Goal: Check status: Check status

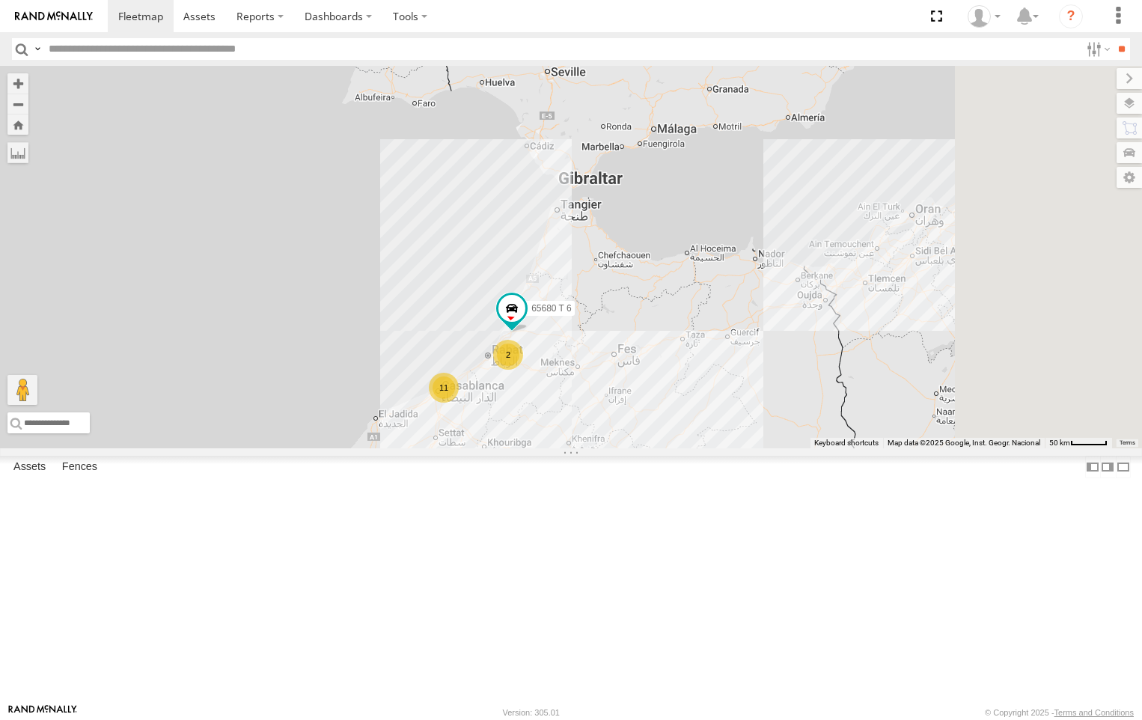
drag, startPoint x: 824, startPoint y: 239, endPoint x: 723, endPoint y: 548, distance: 324.1
click at [723, 448] on div "58707 T 6 11 2 65680 T 6" at bounding box center [571, 257] width 1142 height 382
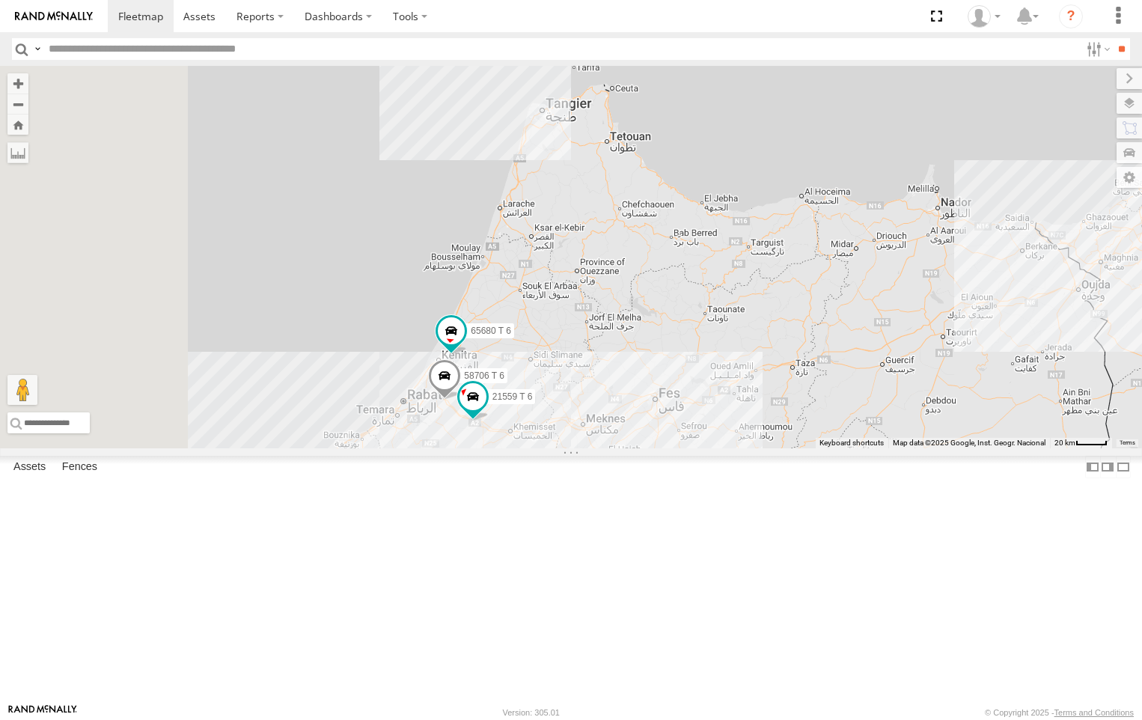
drag, startPoint x: 587, startPoint y: 595, endPoint x: 760, endPoint y: 566, distance: 175.4
click at [760, 448] on div "58707 T 6 65680 T 6 58706 T 6 21559 T 6" at bounding box center [571, 257] width 1142 height 382
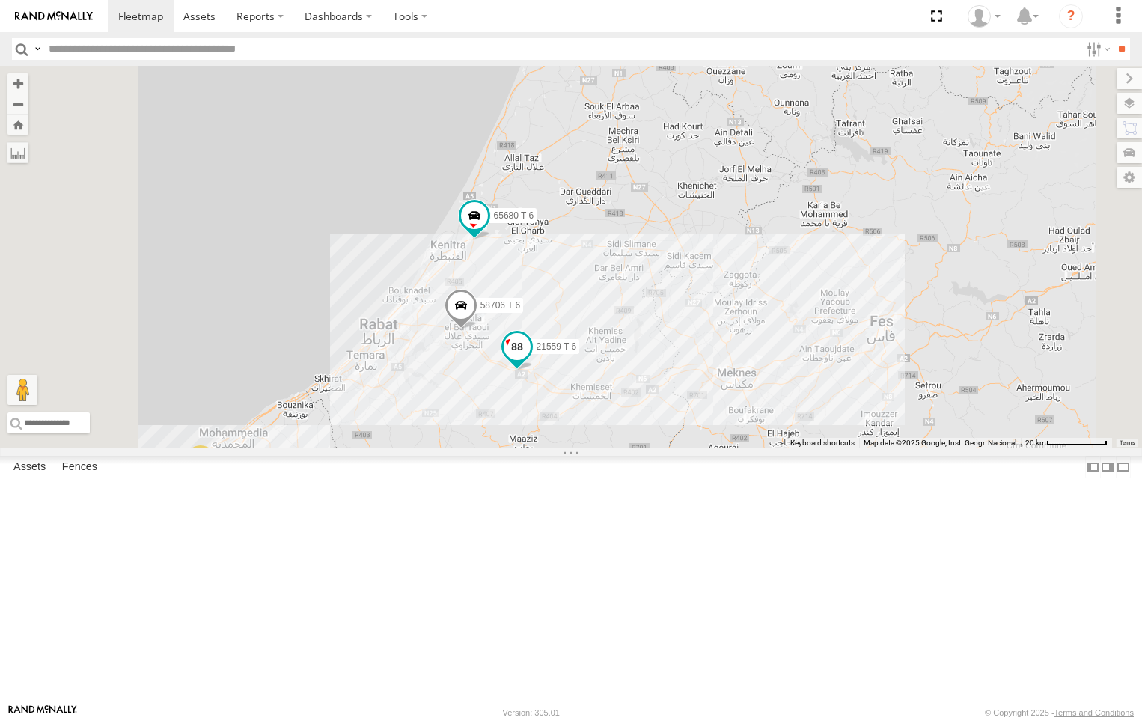
click at [530, 360] on span at bounding box center [516, 346] width 27 height 27
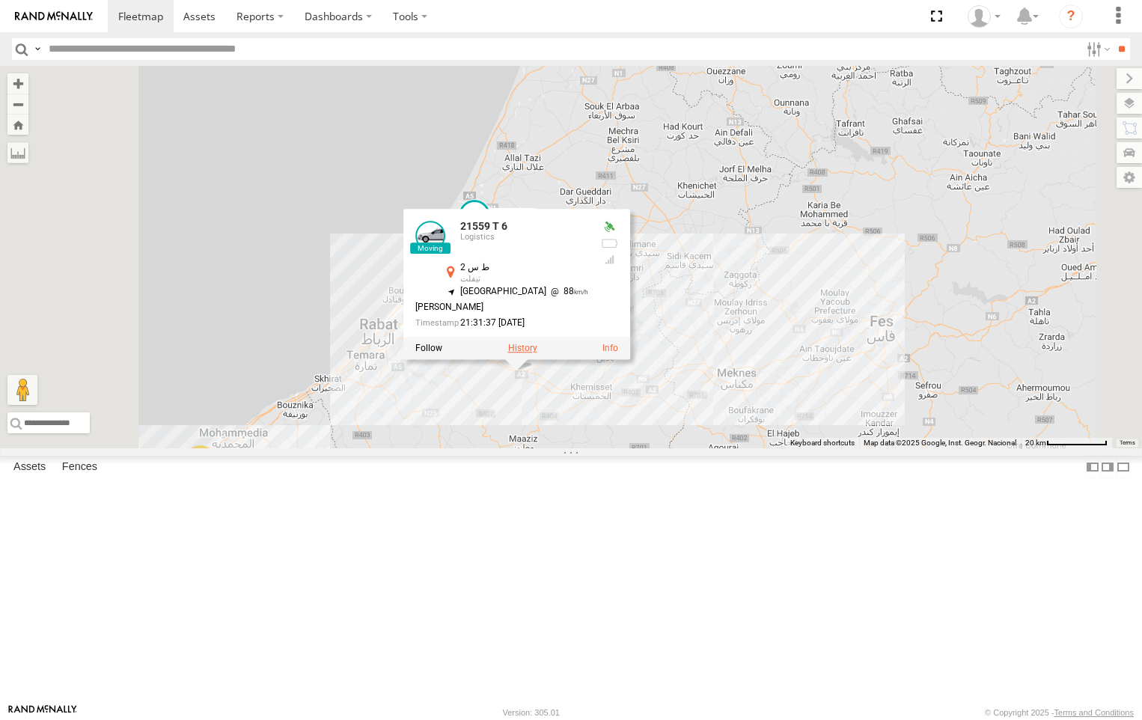
click at [537, 353] on label at bounding box center [522, 348] width 29 height 10
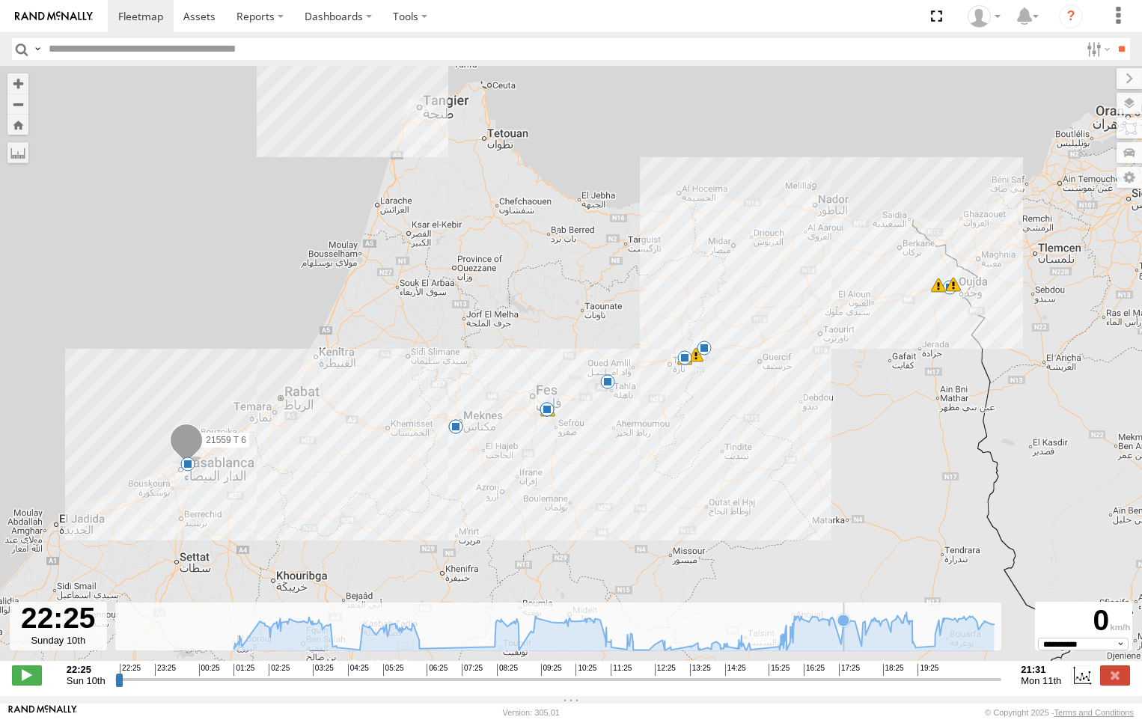
click at [842, 626] on icon at bounding box center [843, 620] width 12 height 12
click at [803, 625] on icon at bounding box center [803, 619] width 12 height 12
click at [797, 635] on icon at bounding box center [613, 631] width 775 height 38
click at [550, 628] on icon at bounding box center [551, 622] width 12 height 12
click at [540, 624] on icon at bounding box center [537, 618] width 12 height 12
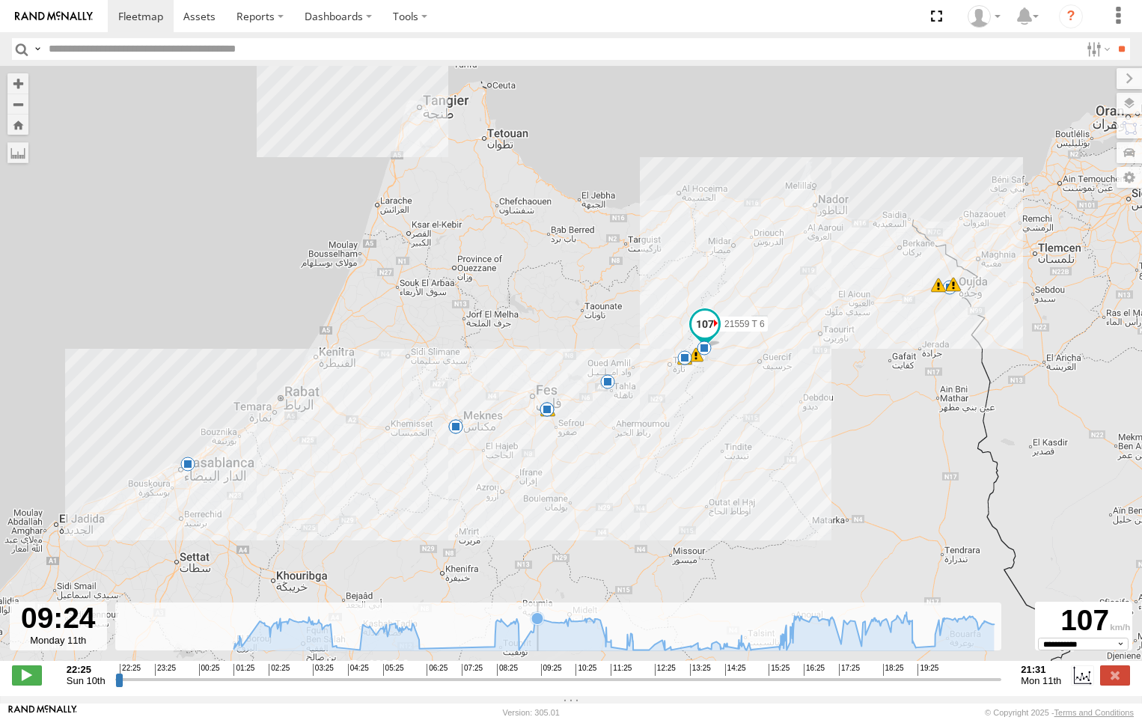
click at [540, 624] on icon at bounding box center [537, 618] width 12 height 12
click at [601, 640] on icon at bounding box center [613, 631] width 775 height 38
drag, startPoint x: 601, startPoint y: 640, endPoint x: 613, endPoint y: 646, distance: 14.1
click at [601, 641] on icon at bounding box center [613, 631] width 775 height 38
click at [681, 663] on div "21559 T 6 01:25 Mon 04:02 Mon 04:07 Mon 06:21 Mon 08:54 Mon 08:57 Mon 11:12 Mon…" at bounding box center [571, 371] width 1142 height 610
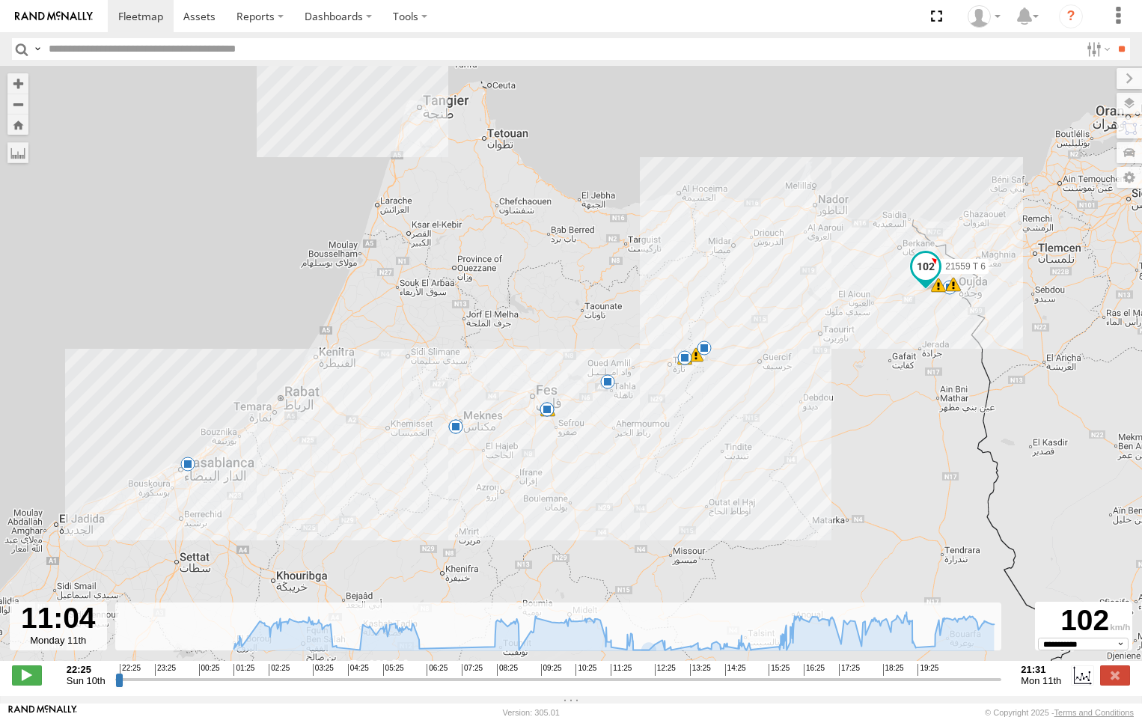
click at [693, 658] on div "21559 T 6 01:25 Mon 04:02 Mon 04:07 Mon 06:21 Mon 08:54 Mon 08:57 Mon 11:12 Mon…" at bounding box center [571, 371] width 1142 height 610
click at [692, 658] on div "21559 T 6 01:25 Mon 04:02 Mon 04:07 Mon 06:21 Mon 08:54 Mon 08:57 Mon 11:12 Mon…" at bounding box center [571, 371] width 1142 height 610
click at [1110, 684] on label at bounding box center [1115, 674] width 30 height 19
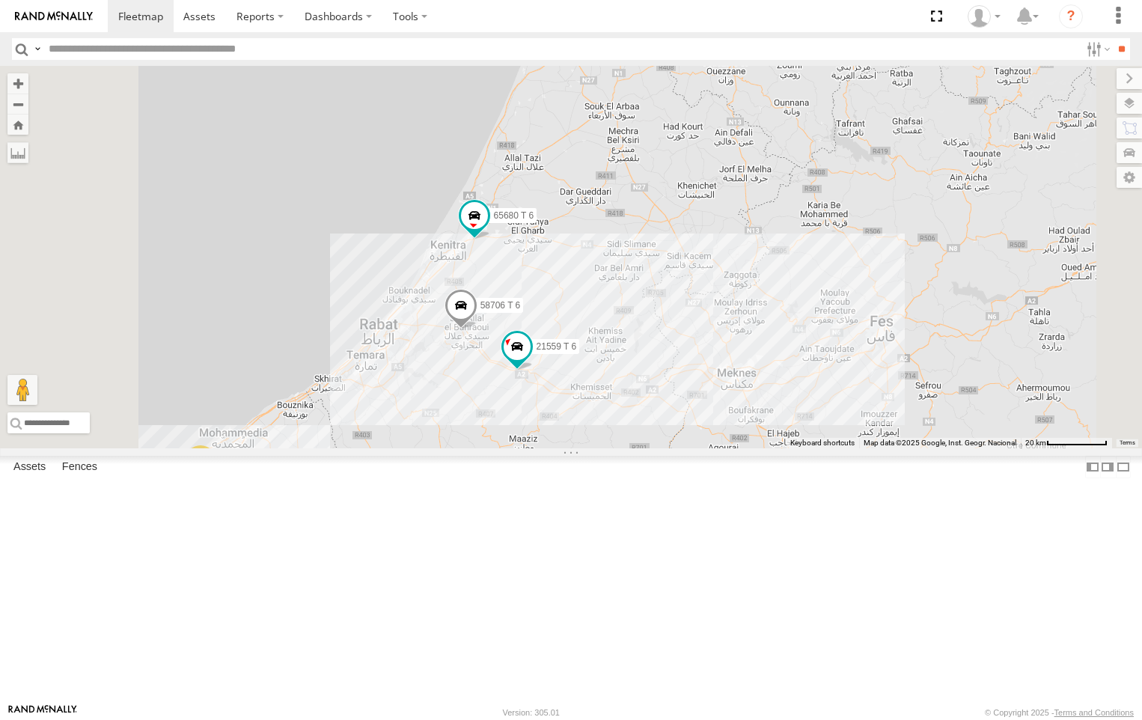
click at [477, 329] on span at bounding box center [460, 309] width 33 height 40
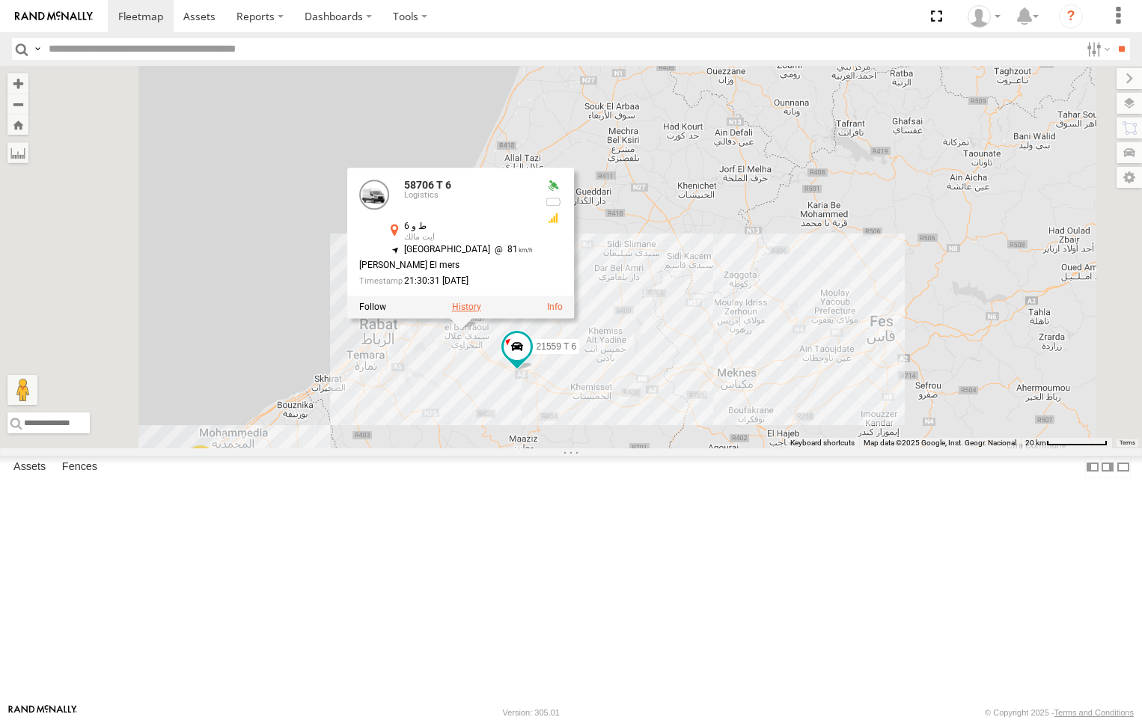
click at [481, 312] on label at bounding box center [466, 306] width 29 height 10
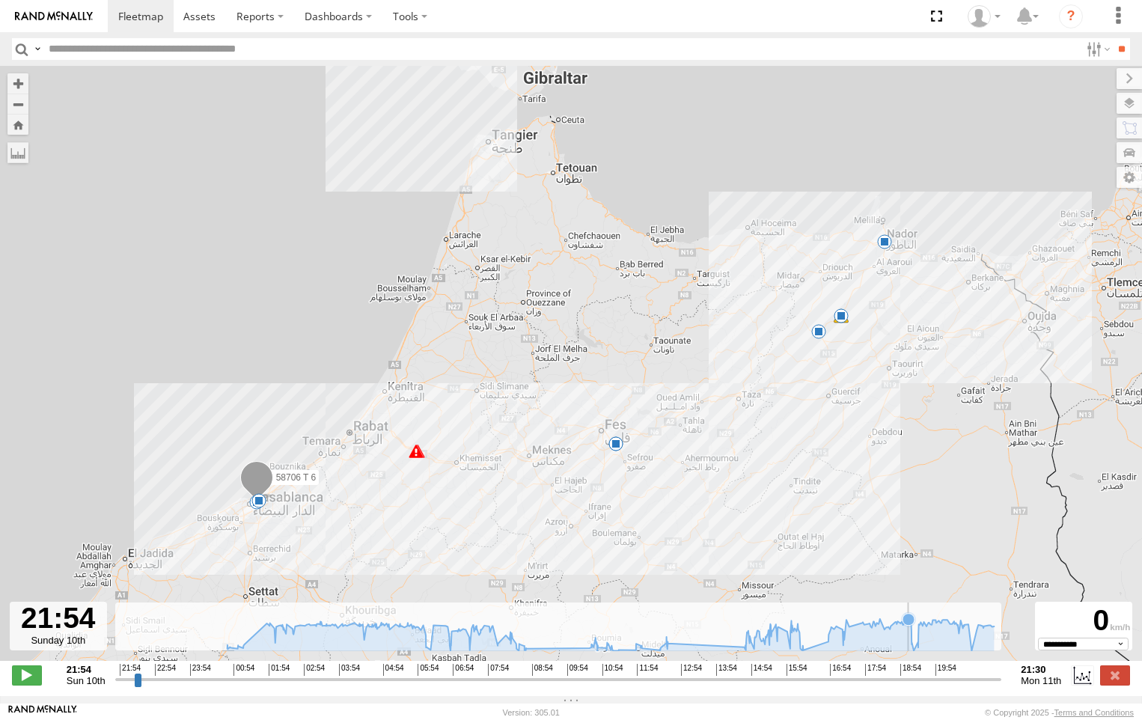
click at [908, 625] on icon at bounding box center [908, 619] width 12 height 12
click at [890, 631] on icon at bounding box center [890, 625] width 12 height 12
click at [882, 634] on icon at bounding box center [883, 629] width 12 height 12
click at [866, 630] on icon at bounding box center [867, 624] width 12 height 12
click at [842, 635] on icon at bounding box center [842, 629] width 12 height 12
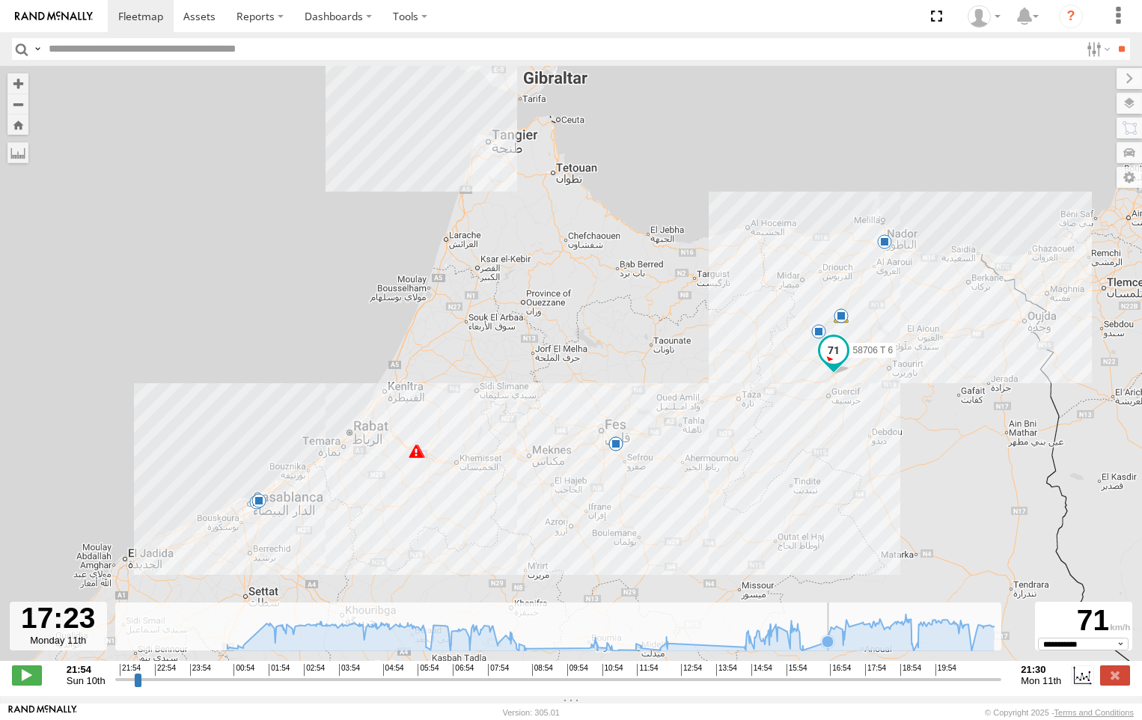
click at [827, 643] on icon at bounding box center [827, 641] width 12 height 12
click at [792, 633] on icon at bounding box center [791, 627] width 12 height 12
click at [785, 634] on icon at bounding box center [786, 631] width 12 height 12
click at [784, 637] on icon at bounding box center [786, 631] width 12 height 12
click at [772, 637] on icon at bounding box center [772, 631] width 12 height 12
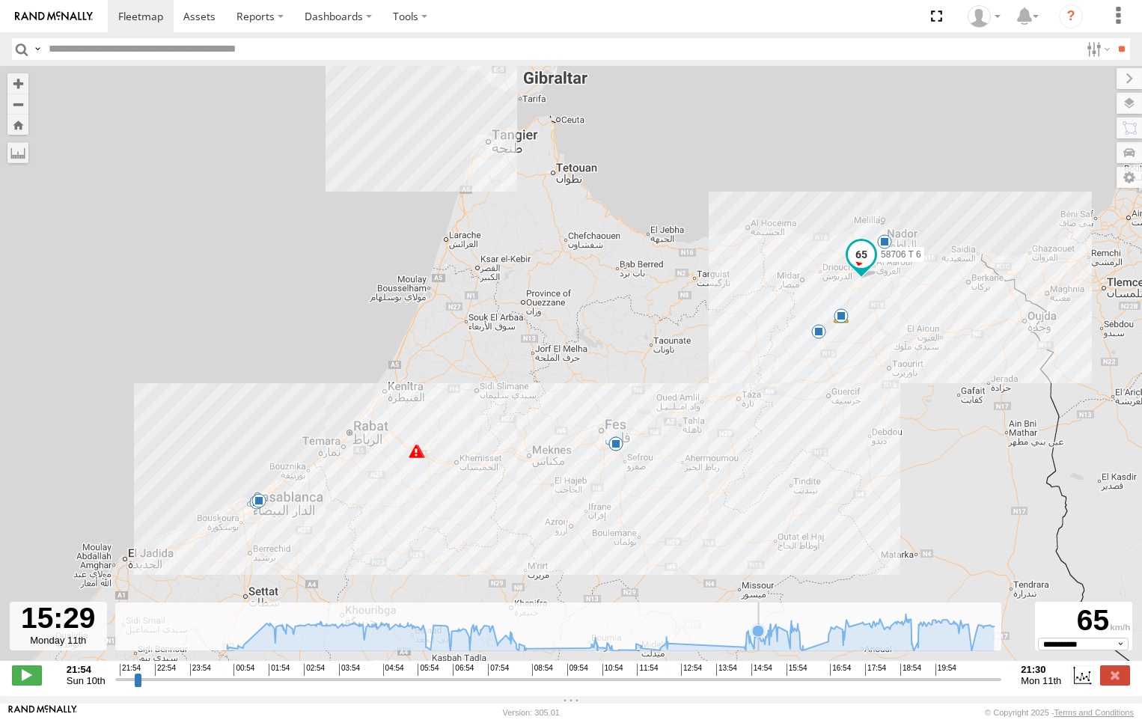
click at [759, 637] on icon at bounding box center [758, 631] width 12 height 12
click at [750, 643] on icon at bounding box center [750, 641] width 12 height 12
click at [742, 643] on icon at bounding box center [610, 632] width 782 height 37
click at [407, 623] on icon at bounding box center [610, 632] width 782 height 37
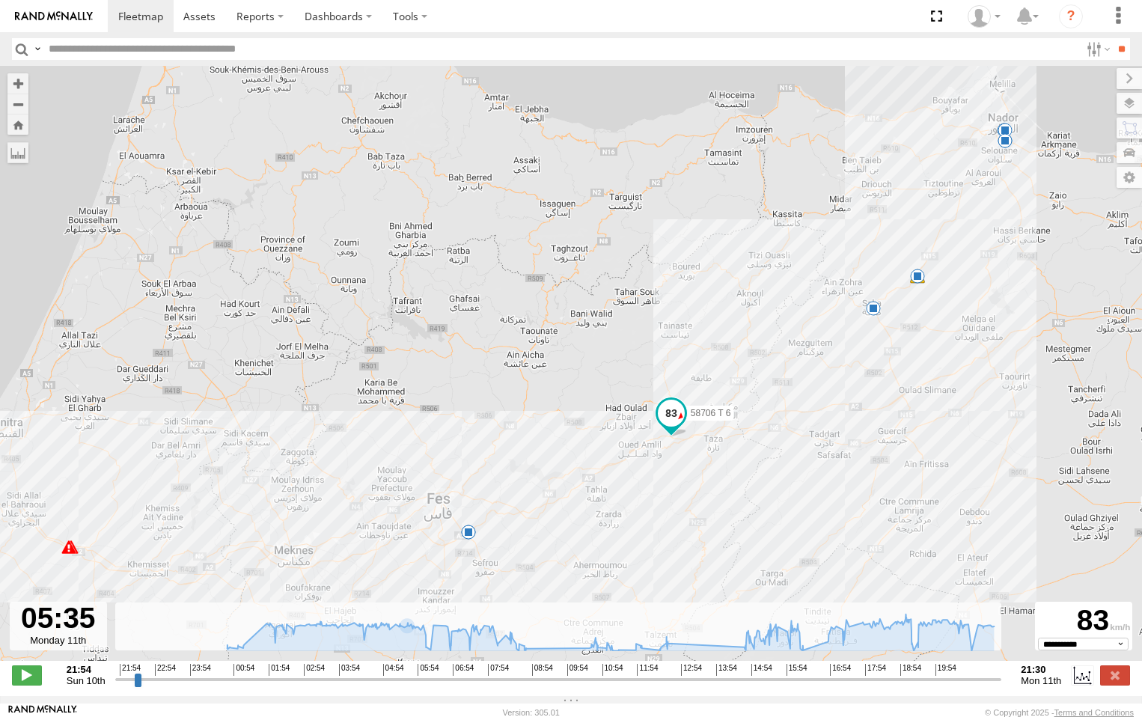
drag, startPoint x: 919, startPoint y: 317, endPoint x: 873, endPoint y: 485, distance: 173.9
click at [873, 485] on div "58706 T 6 00:50 Mon 01:06 Mon 15:53 Mon 15:57 Mon 16:30 Mon 19:19 Mon 19:25 Mon…" at bounding box center [571, 371] width 1142 height 610
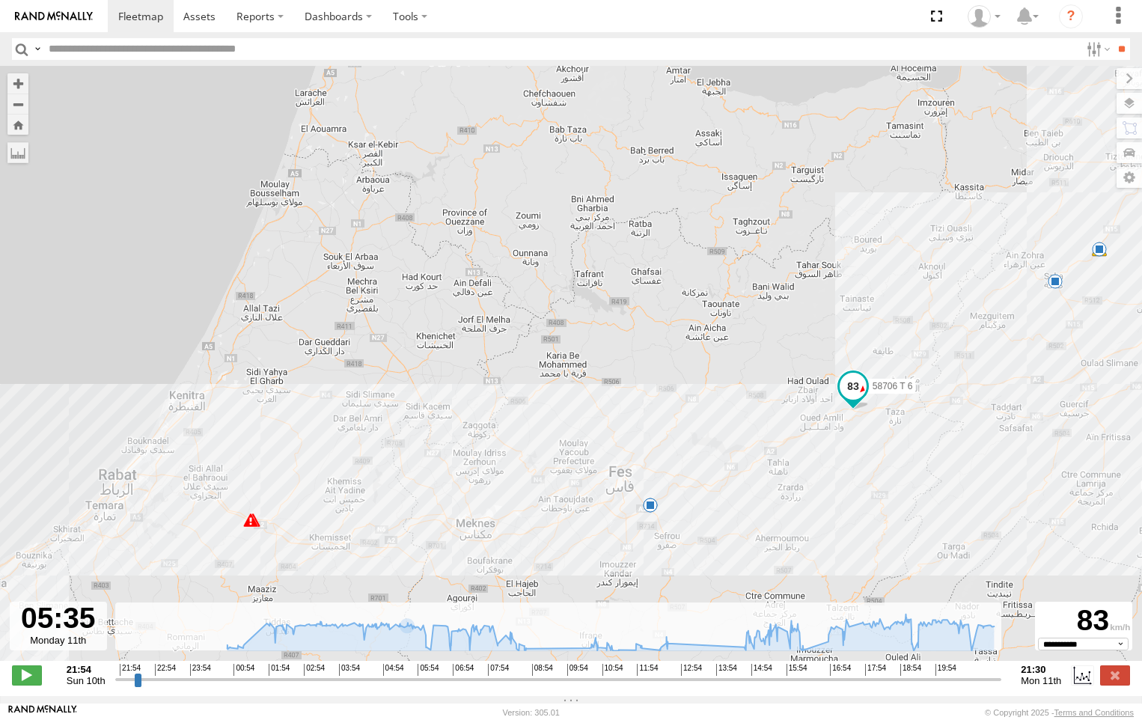
drag, startPoint x: 595, startPoint y: 482, endPoint x: 794, endPoint y: 411, distance: 211.0
click at [794, 411] on div "58706 T 6 00:50 Mon 01:06 Mon 15:53 Mon 15:57 Mon 16:30 Mon 19:19 Mon 19:25 Mon…" at bounding box center [571, 371] width 1142 height 610
click at [1118, 670] on div "**********" at bounding box center [571, 676] width 1142 height 31
click at [1116, 681] on label at bounding box center [1115, 674] width 30 height 19
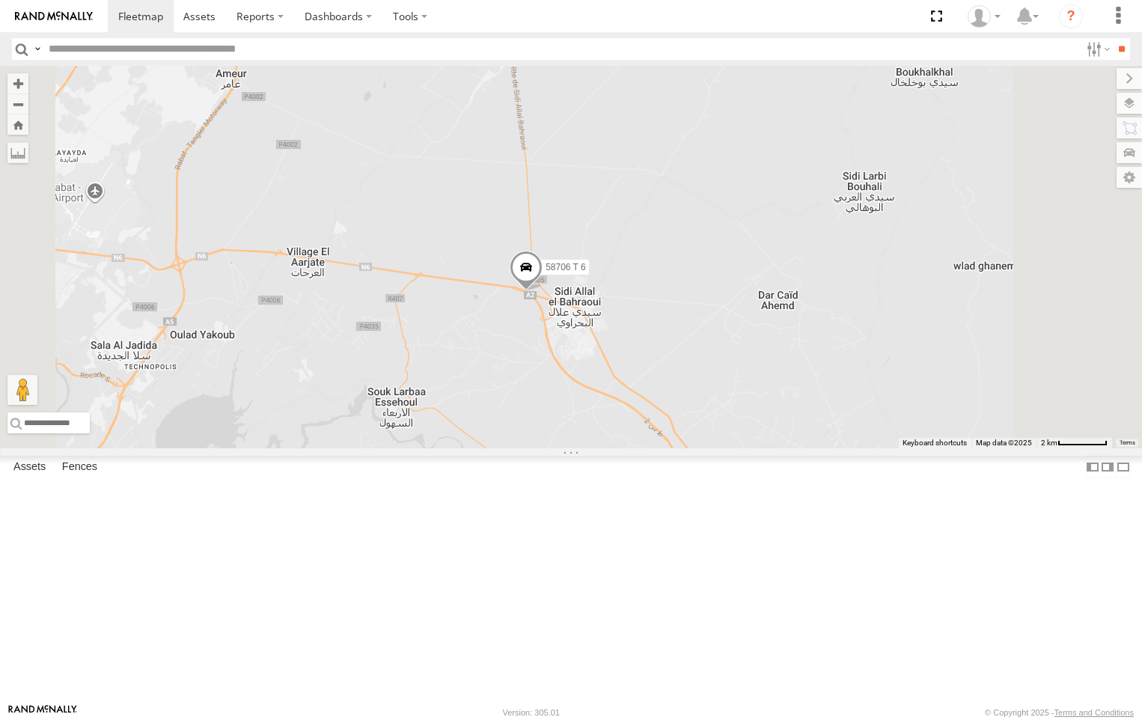
drag, startPoint x: 673, startPoint y: 320, endPoint x: 661, endPoint y: 541, distance: 221.0
click at [661, 448] on div "58706 T 6 65680 T 6 21559 T 6" at bounding box center [571, 257] width 1142 height 382
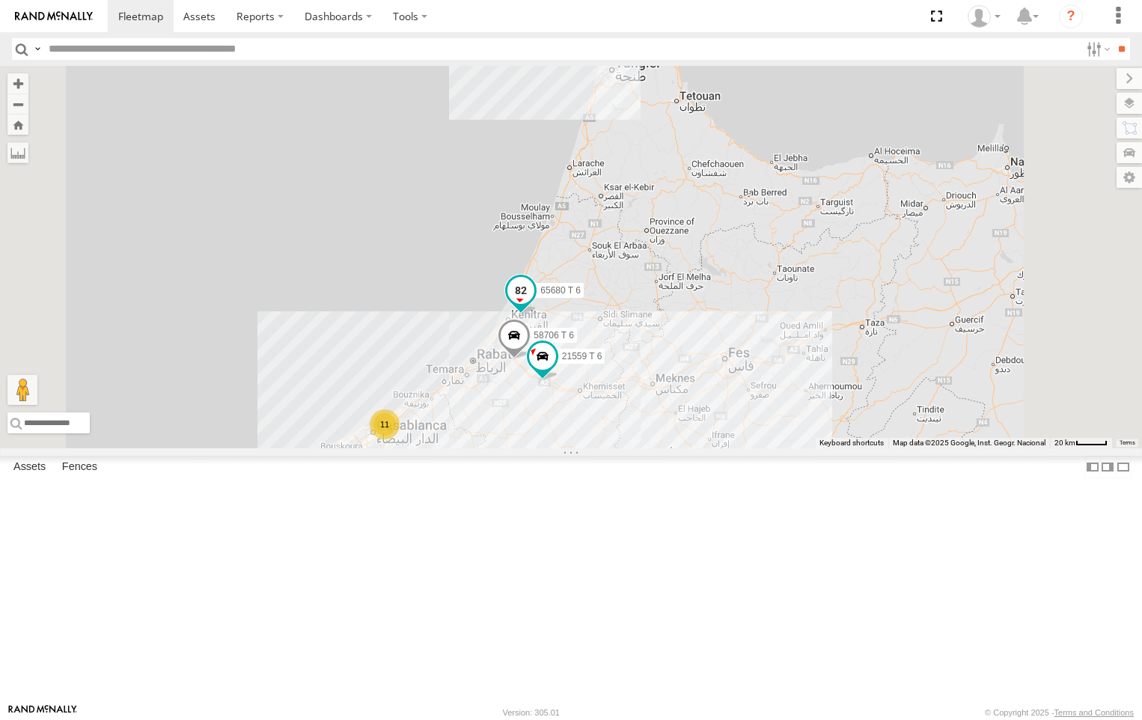
click at [534, 304] on span at bounding box center [520, 290] width 27 height 27
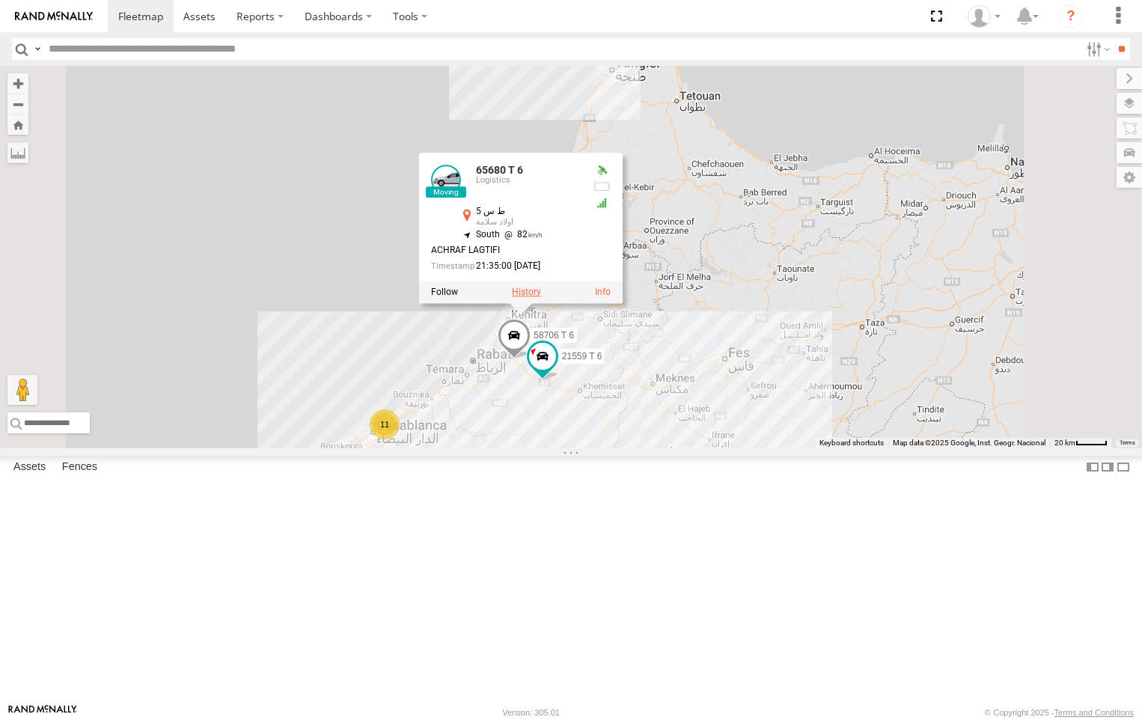
click at [541, 297] on label at bounding box center [526, 292] width 29 height 10
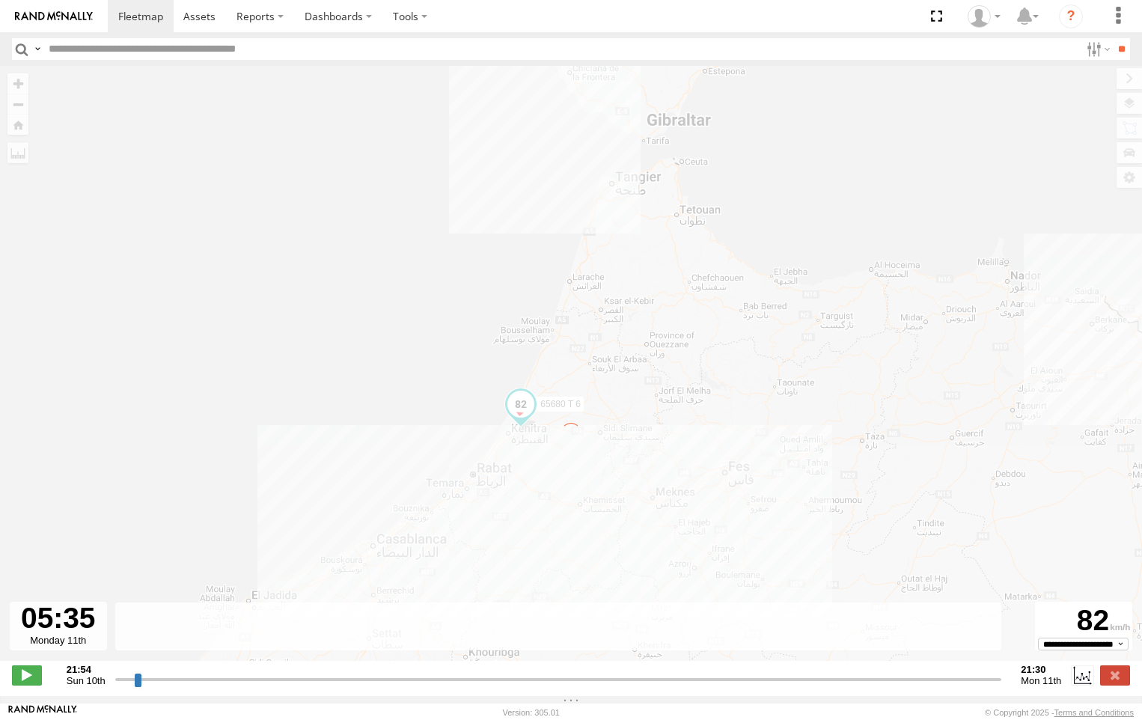
type input "**********"
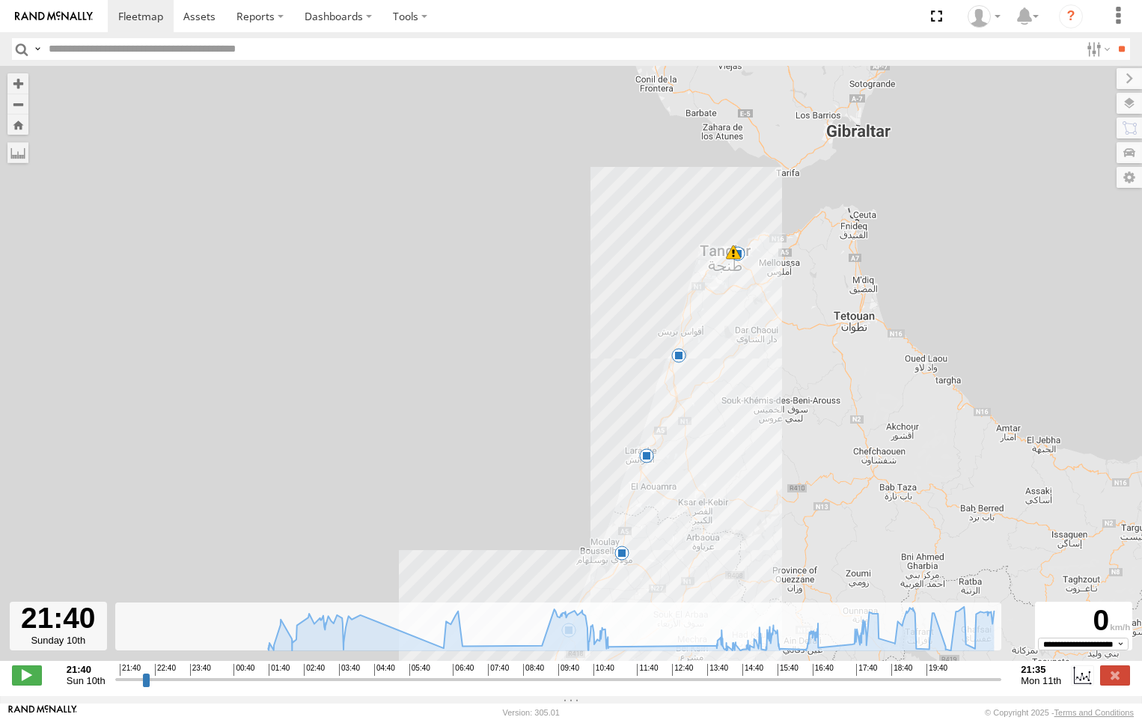
drag, startPoint x: 726, startPoint y: 263, endPoint x: 725, endPoint y: 361, distance: 98.0
click at [725, 360] on div "65680 T 6 01:46 Mon 02:18 Mon 04:35 Mon 07:04 Mon 18:30 Mon 19:29 Mon 20:53 Mon…" at bounding box center [571, 371] width 1142 height 610
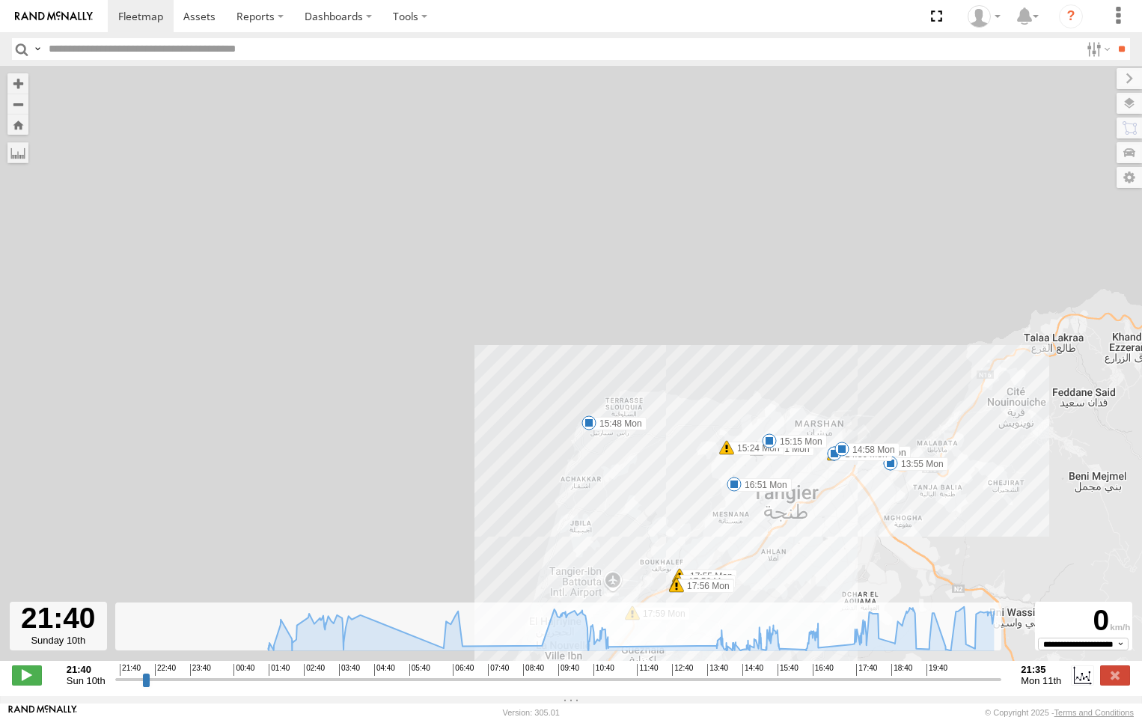
drag, startPoint x: 617, startPoint y: 419, endPoint x: 660, endPoint y: 507, distance: 98.0
click at [660, 507] on div "65680 T 6 01:46 Mon 02:18 Mon 04:35 Mon 07:04 Mon 18:30 Mon 19:29 Mon 20:53 Mon…" at bounding box center [571, 371] width 1142 height 610
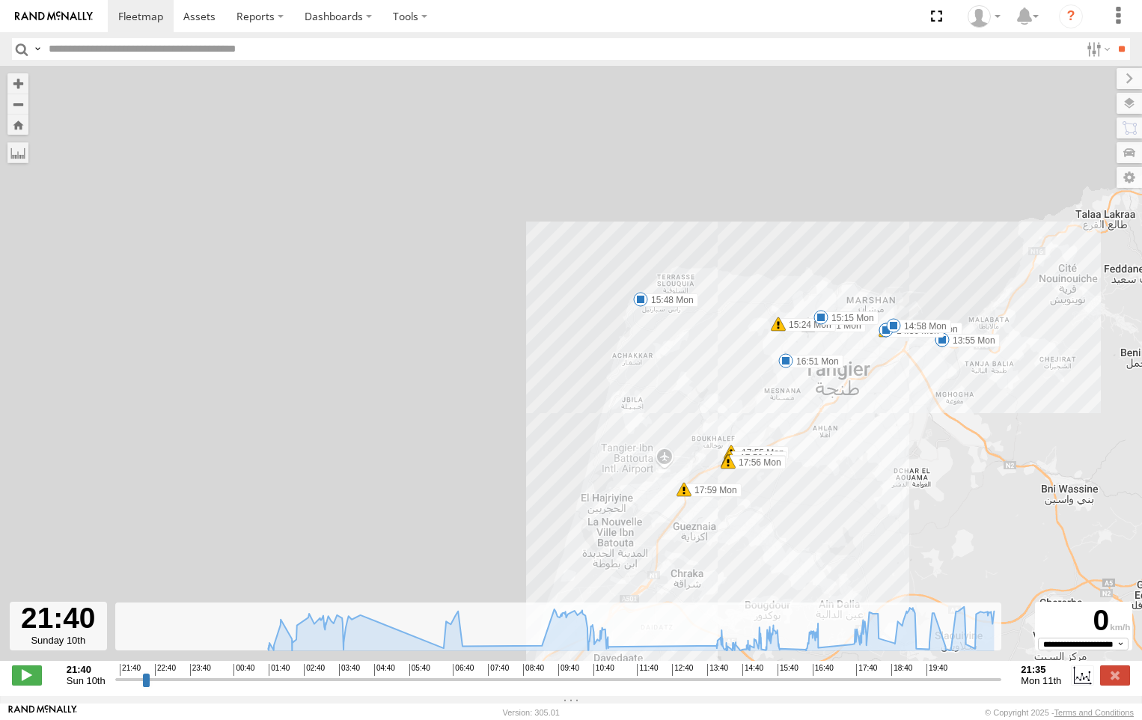
drag, startPoint x: 631, startPoint y: 406, endPoint x: 678, endPoint y: 292, distance: 123.1
click at [678, 293] on label "15:48 Mon" at bounding box center [669, 299] width 58 height 13
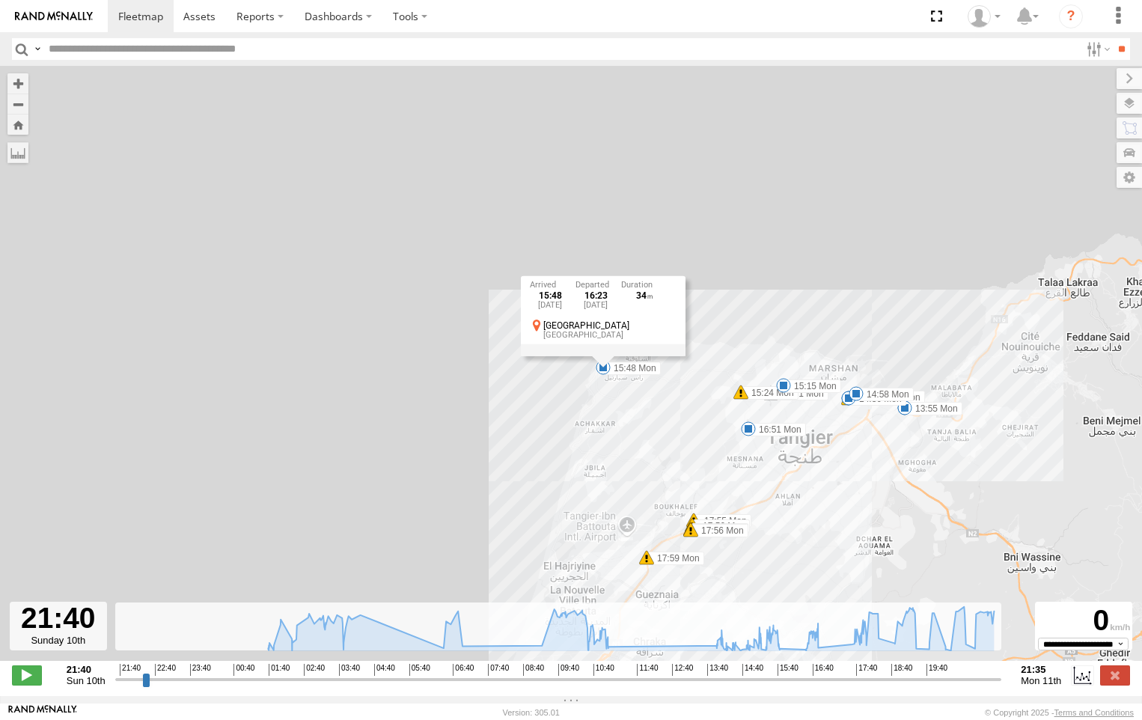
drag, startPoint x: 837, startPoint y: 410, endPoint x: 788, endPoint y: 494, distance: 97.5
click at [792, 494] on div "65680 T 6 01:46 Mon 02:18 Mon 04:35 Mon 07:04 Mon 18:30 Mon 19:29 Mon 20:53 Mon…" at bounding box center [571, 371] width 1142 height 610
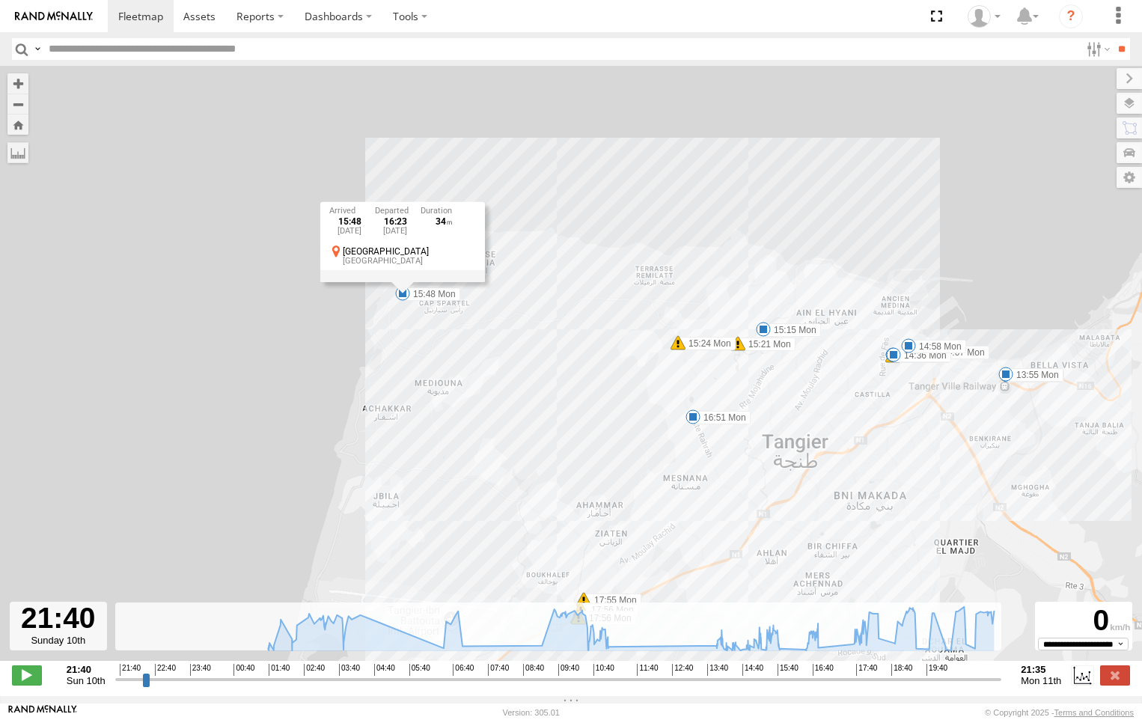
drag, startPoint x: 908, startPoint y: 361, endPoint x: 899, endPoint y: 396, distance: 35.6
click at [899, 396] on div "65680 T 6 01:46 Mon 02:18 Mon 04:35 Mon 07:04 Mon 18:30 Mon 19:29 Mon 20:53 Mon…" at bounding box center [571, 371] width 1142 height 610
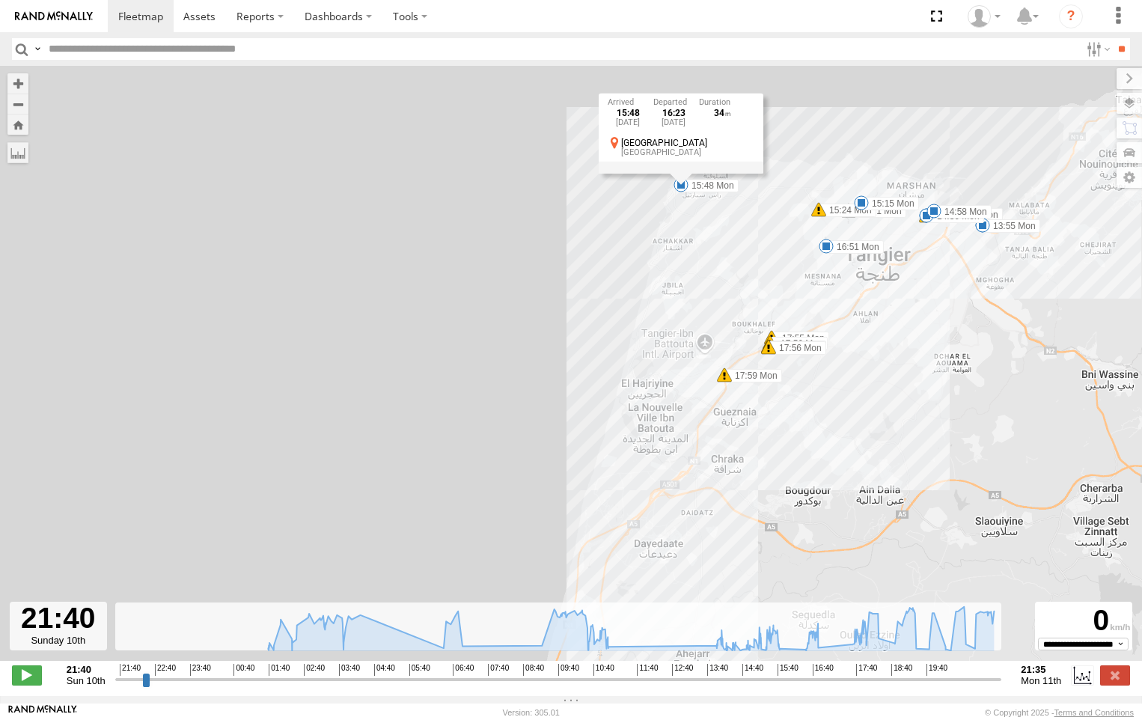
drag, startPoint x: 689, startPoint y: 460, endPoint x: 877, endPoint y: 229, distance: 298.3
click at [877, 229] on div "65680 T 6 01:46 Mon 02:18 Mon 04:35 Mon 07:04 Mon 18:30 Mon 19:29 Mon 20:53 Mon…" at bounding box center [571, 371] width 1142 height 610
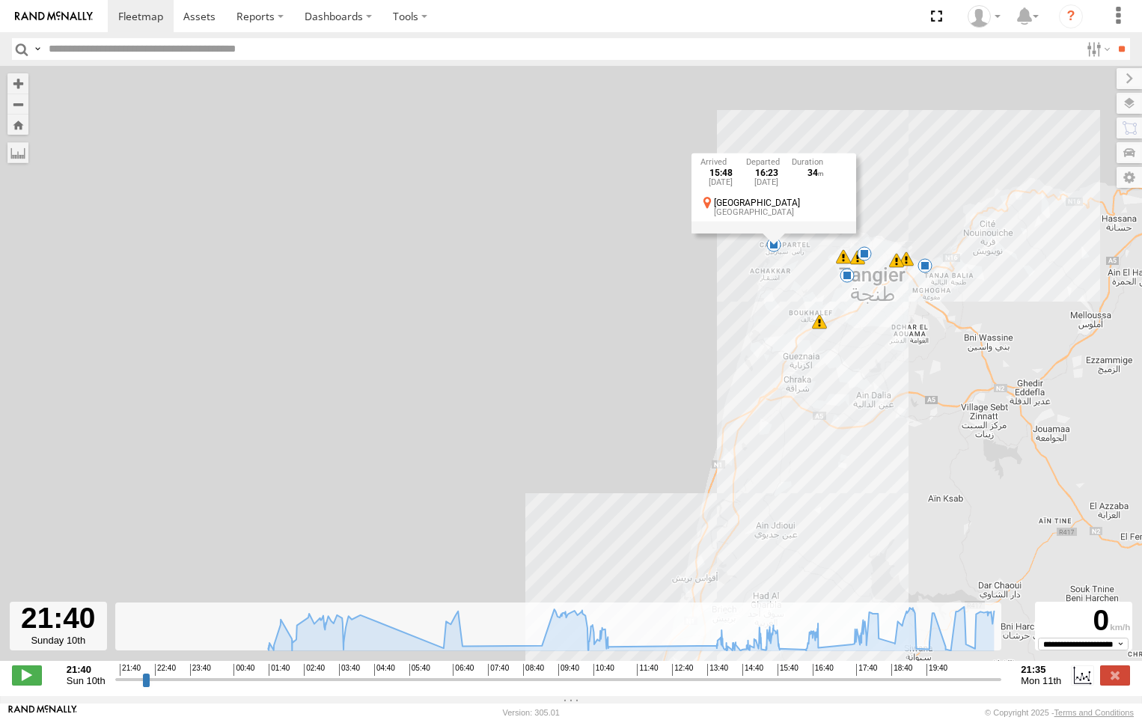
drag, startPoint x: 779, startPoint y: 497, endPoint x: 856, endPoint y: 312, distance: 200.6
click at [856, 312] on div "65680 T 6 01:46 Mon 02:18 Mon 04:35 Mon 07:04 Mon 18:30 Mon 19:29 Mon 20:53 Mon…" at bounding box center [571, 371] width 1142 height 610
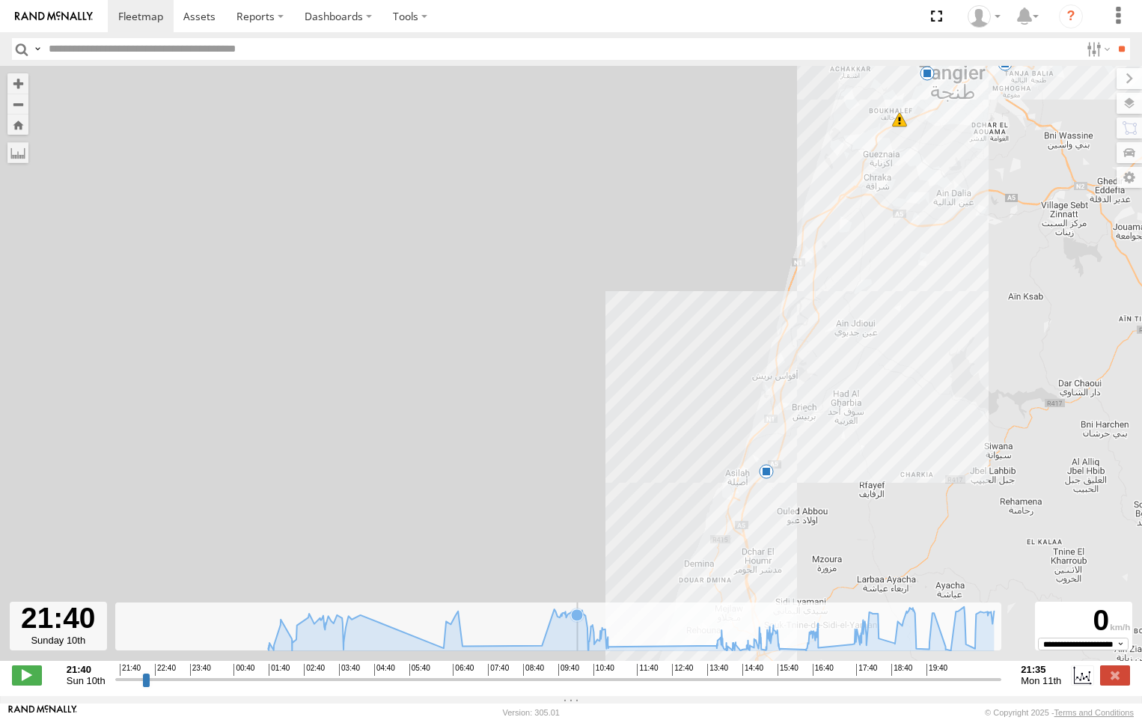
click at [578, 622] on icon at bounding box center [576, 614] width 15 height 15
click at [566, 635] on icon at bounding box center [631, 629] width 726 height 44
click at [552, 632] on icon at bounding box center [630, 629] width 741 height 44
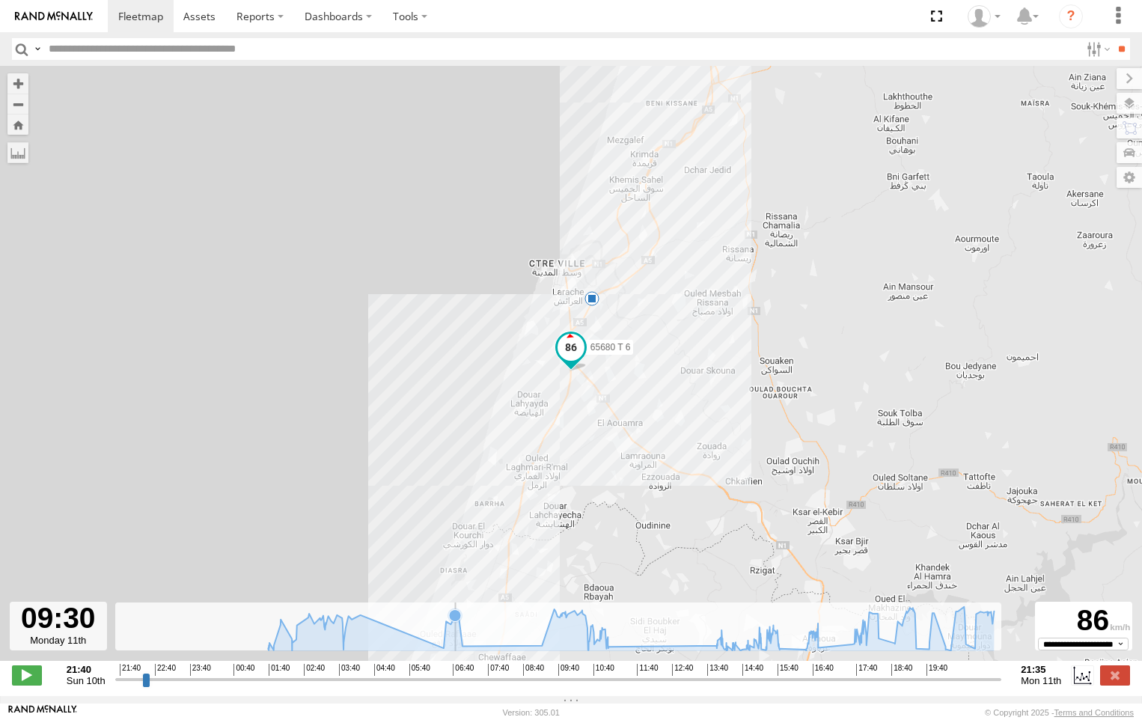
click at [456, 621] on icon at bounding box center [455, 615] width 12 height 12
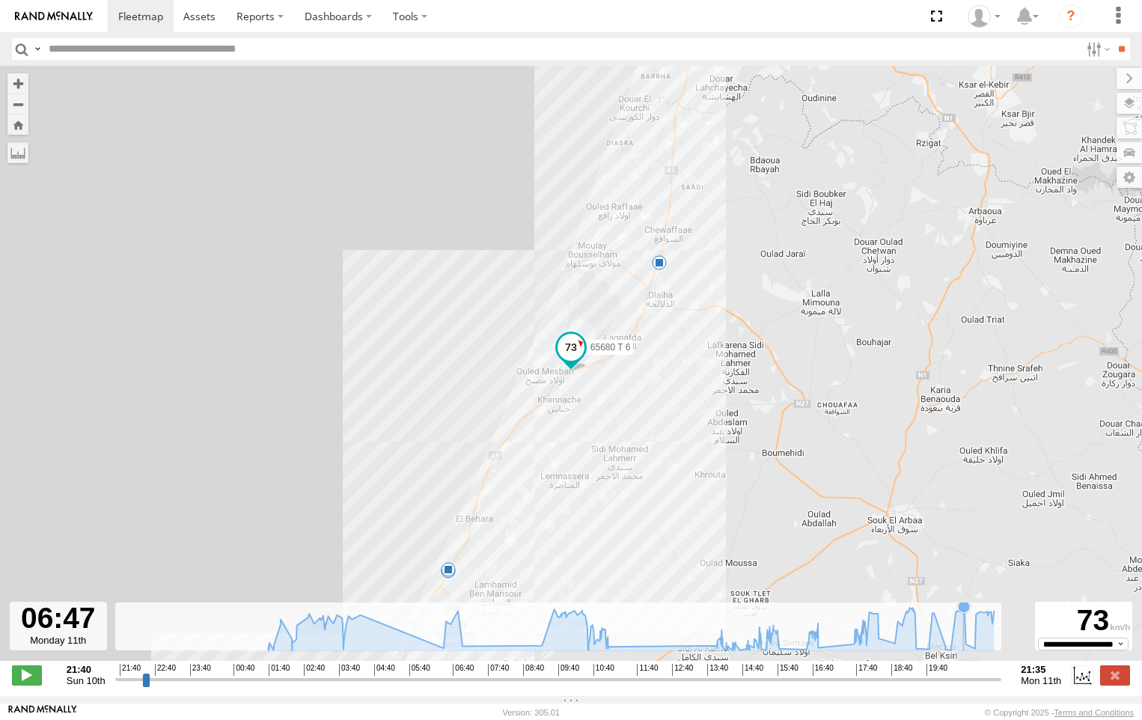
click at [962, 614] on icon at bounding box center [963, 606] width 15 height 15
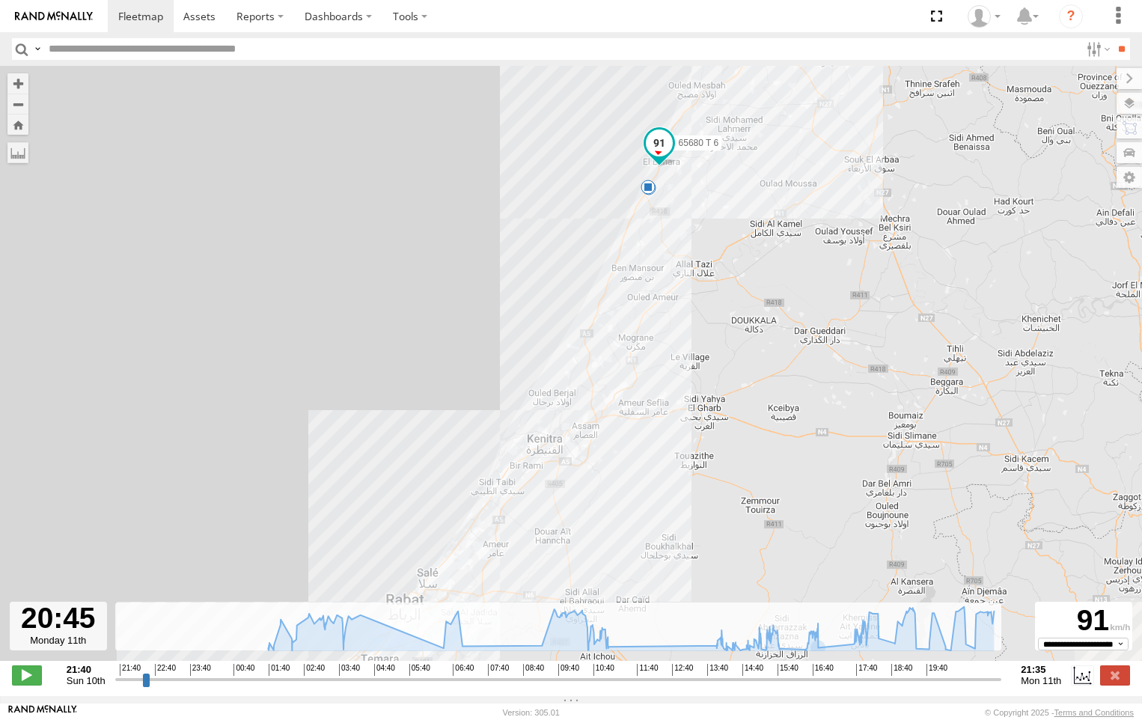
drag, startPoint x: 582, startPoint y: 547, endPoint x: 706, endPoint y: 181, distance: 386.3
click at [704, 182] on div "65680 T 6 01:46 Mon 02:18 Mon 04:35 Mon 07:04 Mon 18:30 Mon 19:29 Mon 20:53 Mon…" at bounding box center [571, 371] width 1142 height 610
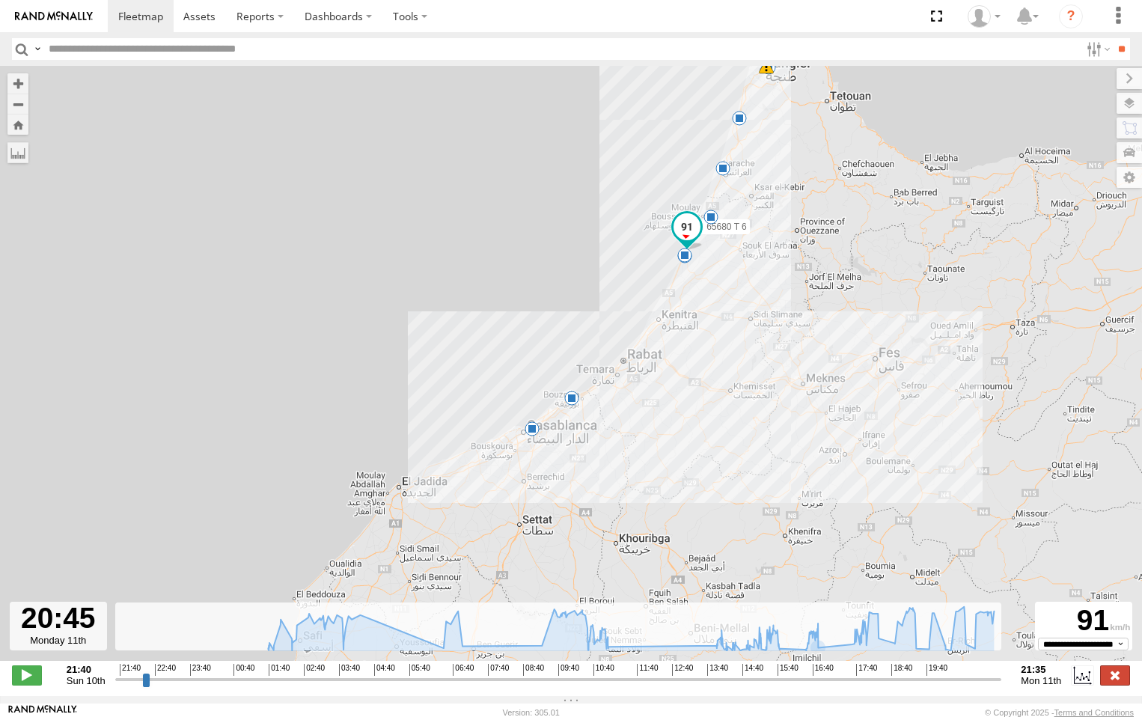
click at [1118, 684] on label at bounding box center [1115, 674] width 30 height 19
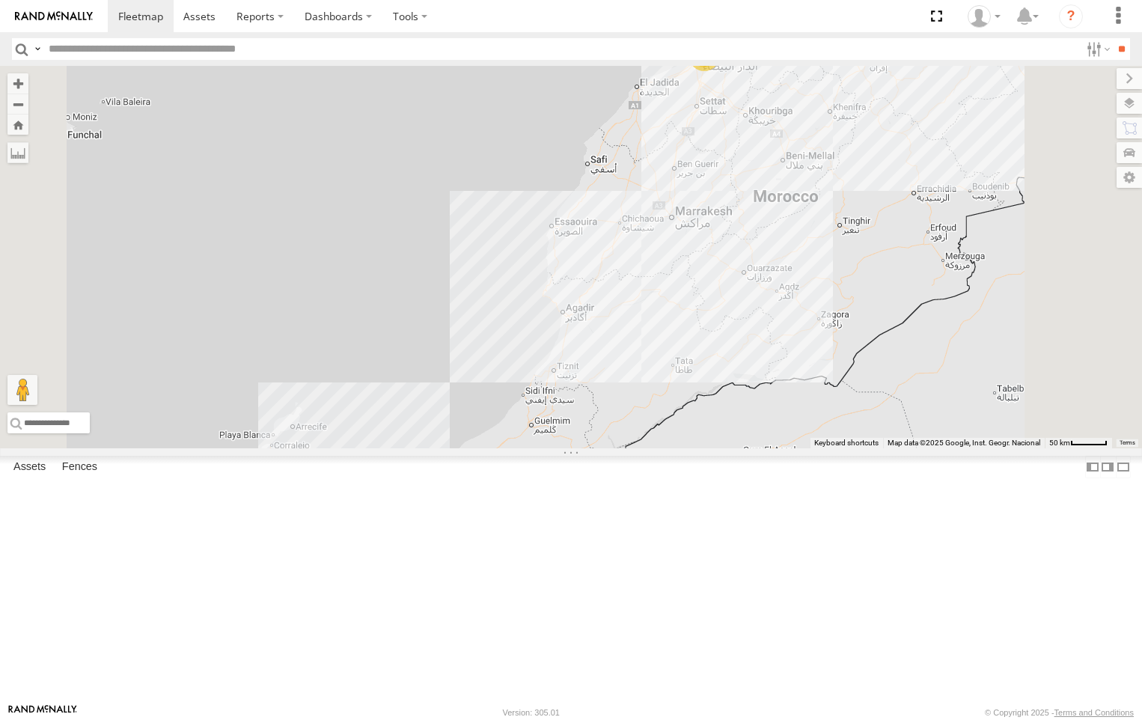
click at [199, 49] on input "text" at bounding box center [561, 49] width 1037 height 22
paste input "*********"
type input "*********"
click at [1112, 38] on input "**" at bounding box center [1120, 49] width 17 height 22
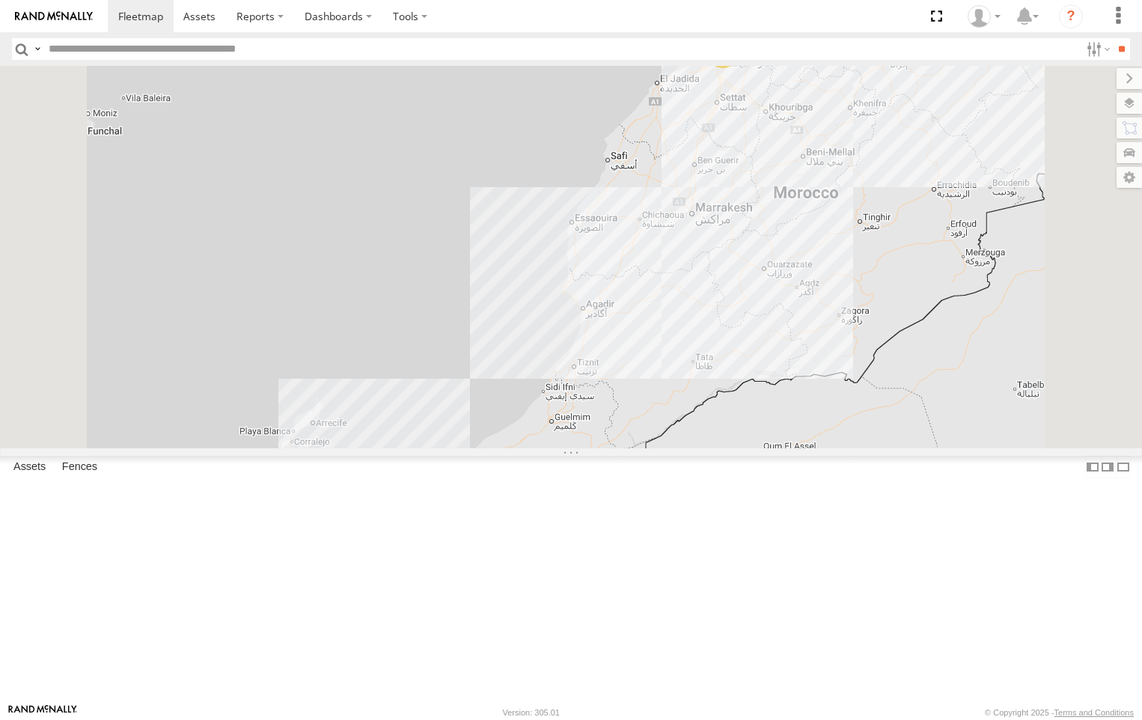
drag, startPoint x: 0, startPoint y: 0, endPoint x: 212, endPoint y: 50, distance: 218.3
click at [212, 50] on input "text" at bounding box center [561, 49] width 1037 height 22
paste input "*********"
type input "*********"
click at [1112, 38] on input "**" at bounding box center [1120, 49] width 17 height 22
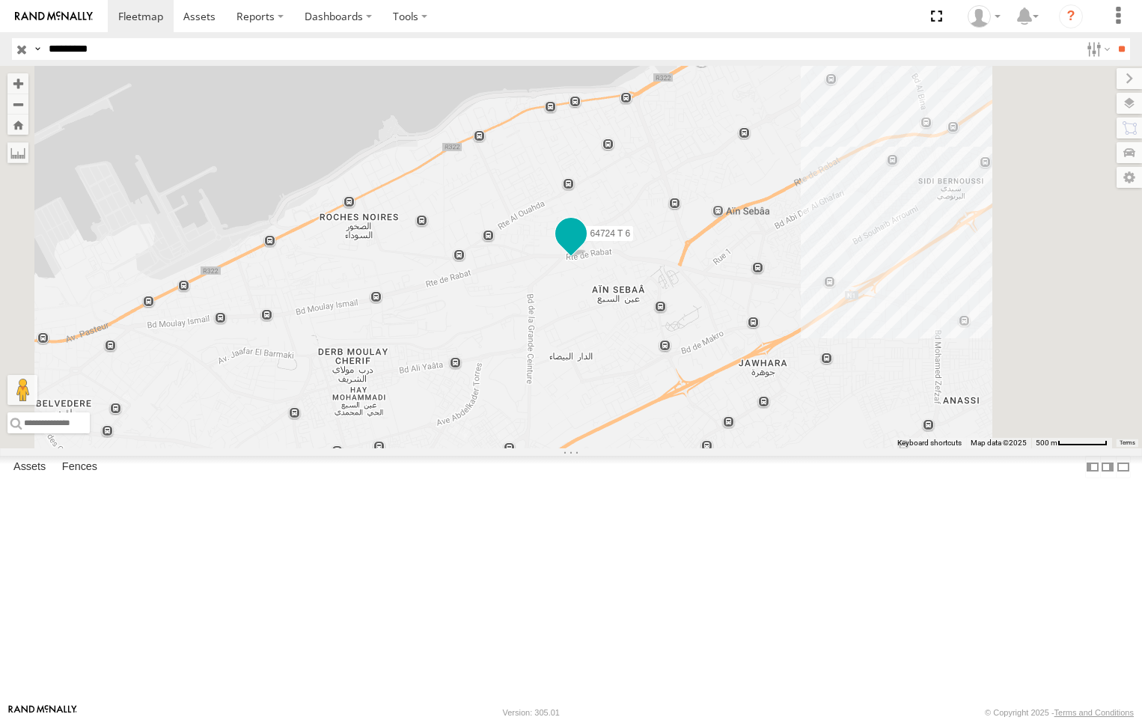
click at [584, 247] on span at bounding box center [570, 233] width 27 height 27
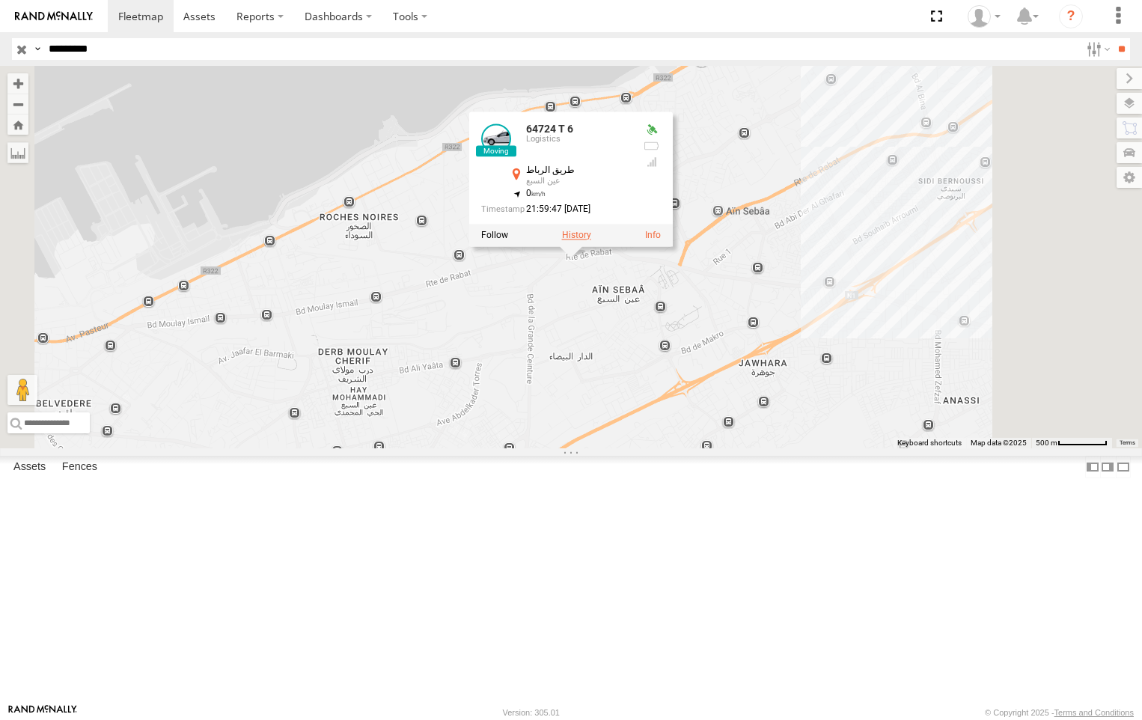
click at [591, 240] on label at bounding box center [576, 235] width 29 height 10
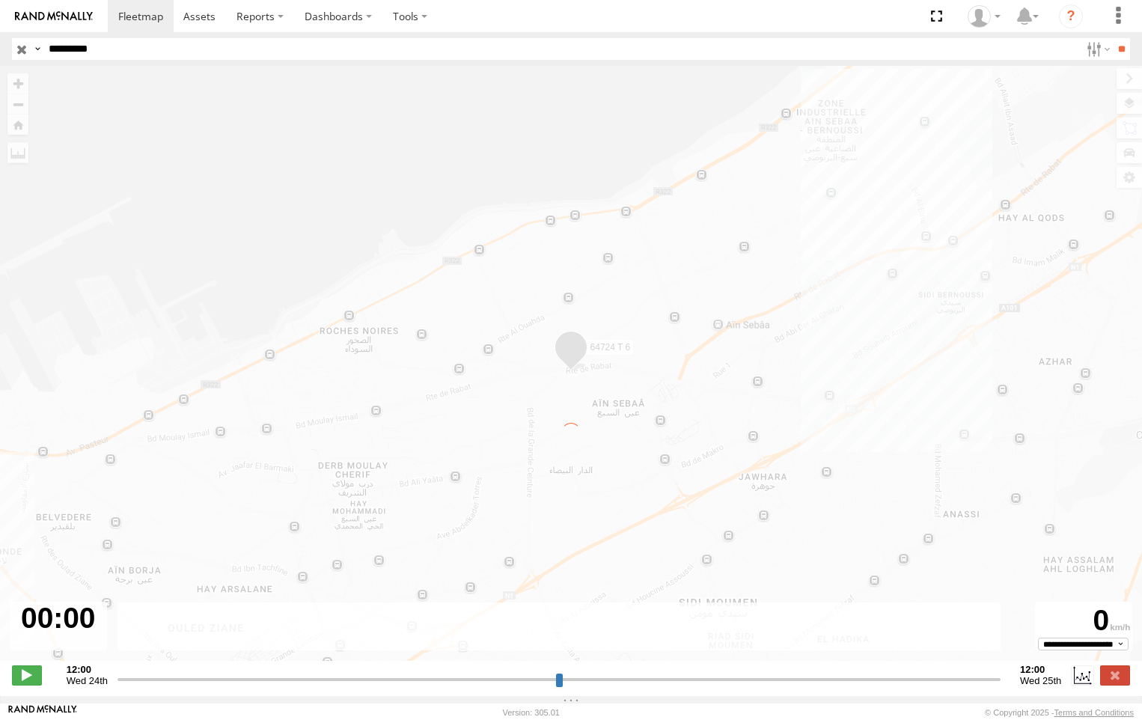
type input "**********"
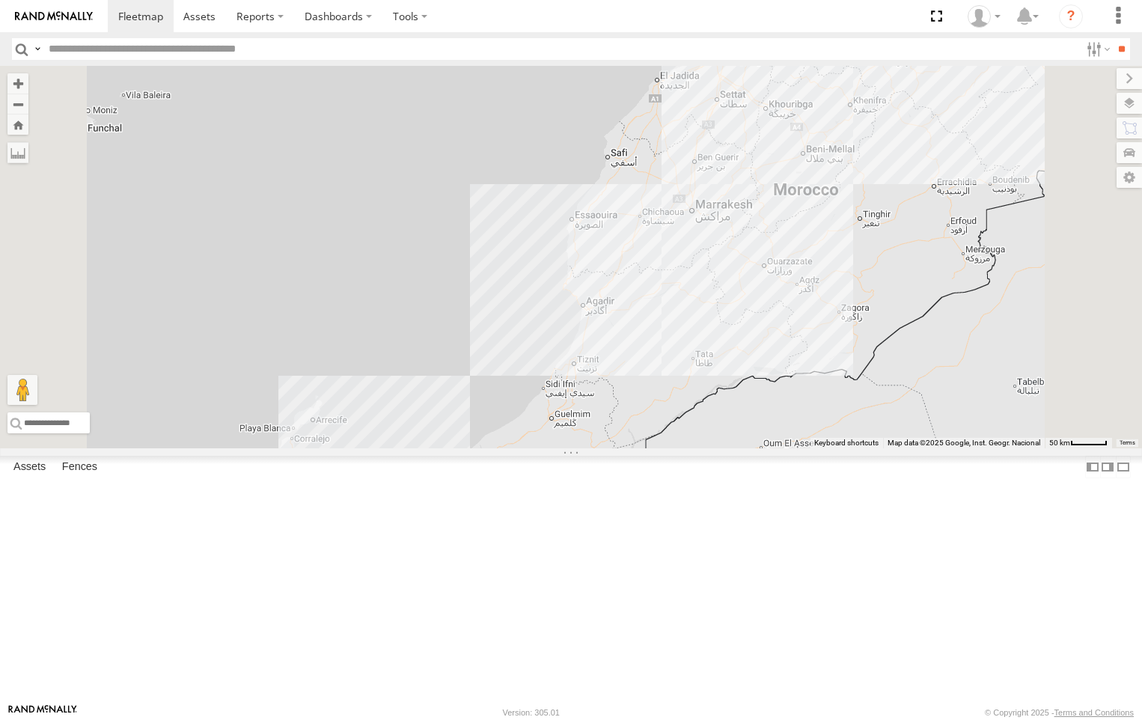
click at [277, 49] on input "text" at bounding box center [561, 49] width 1037 height 22
paste input "*********"
type input "*********"
click at [1112, 38] on input "**" at bounding box center [1120, 49] width 17 height 22
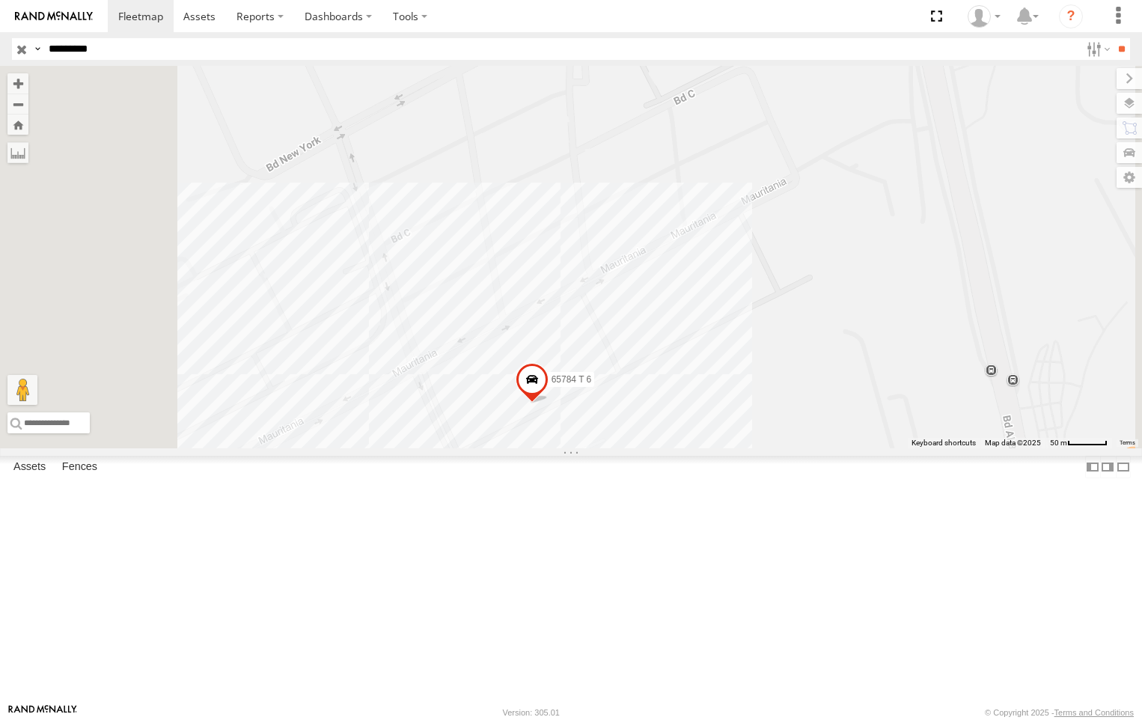
drag, startPoint x: 596, startPoint y: 296, endPoint x: 631, endPoint y: 560, distance: 266.4
click at [631, 448] on div "65784 T 6" at bounding box center [571, 257] width 1142 height 382
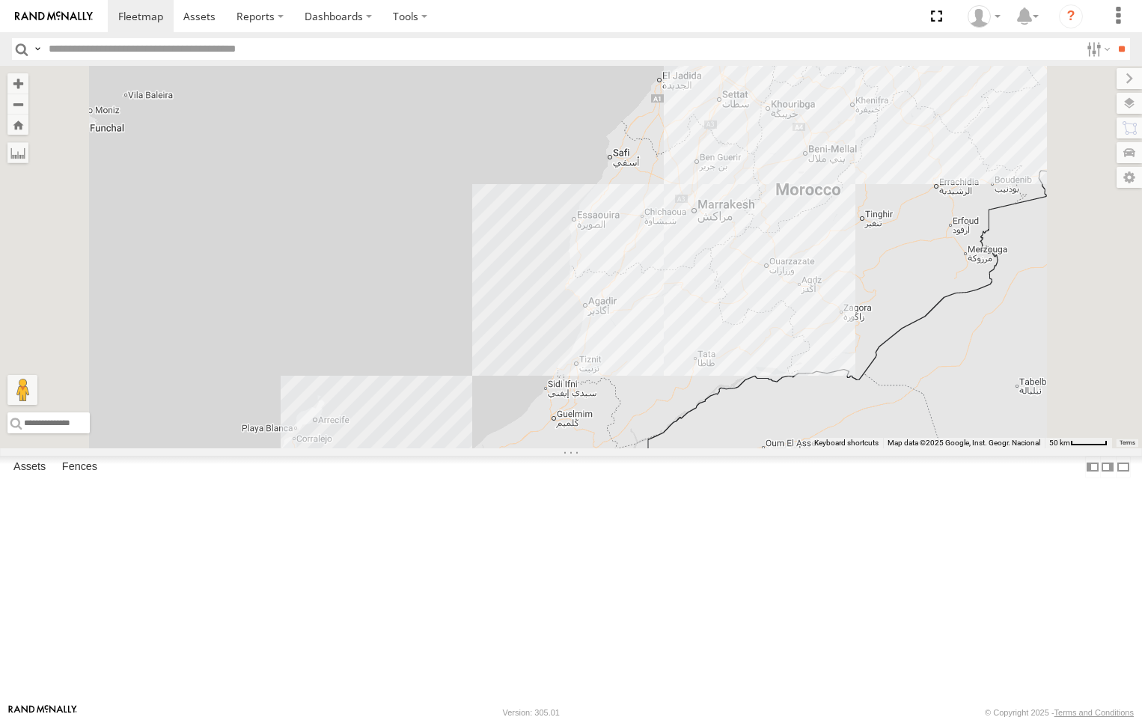
click at [168, 51] on input "text" at bounding box center [561, 49] width 1037 height 22
paste input "*********"
type input "*********"
click at [1112, 38] on input "**" at bounding box center [1120, 49] width 17 height 22
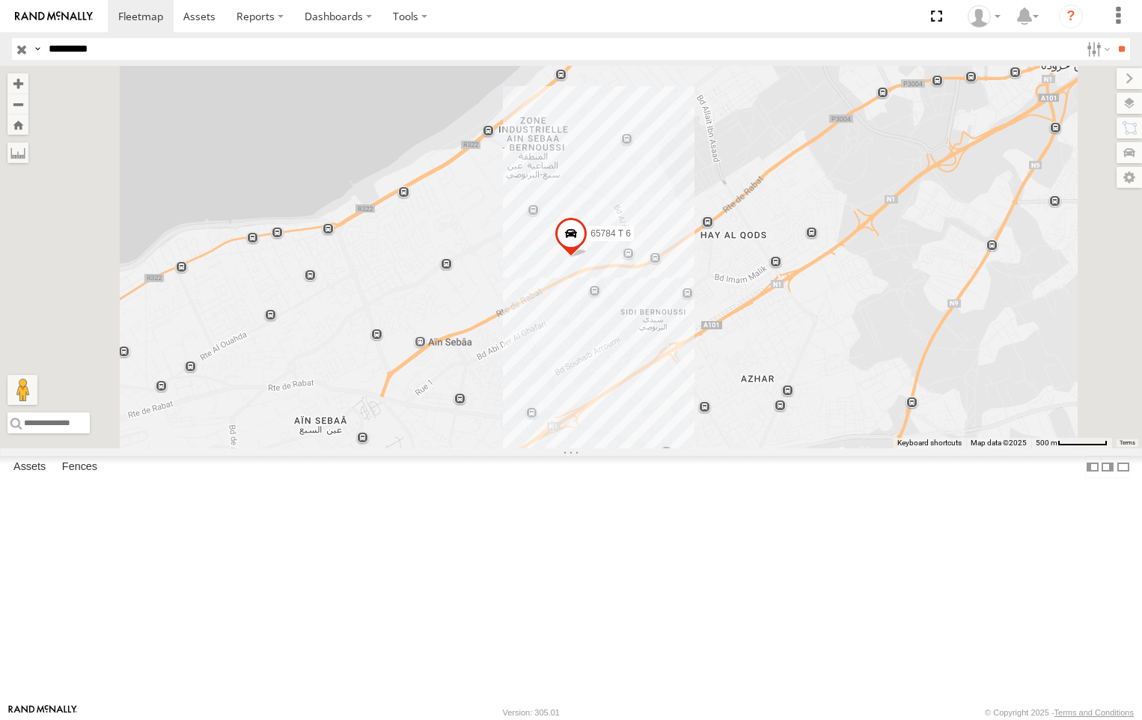
click at [587, 257] on span at bounding box center [570, 237] width 33 height 40
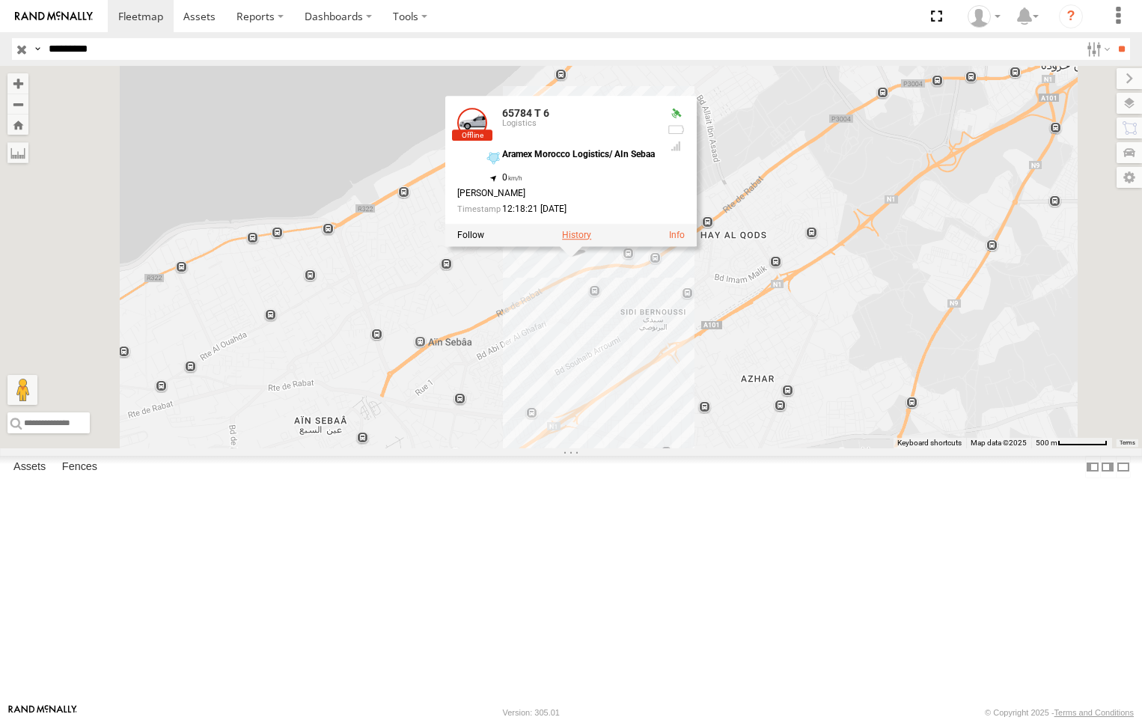
click at [591, 240] on label at bounding box center [576, 235] width 29 height 10
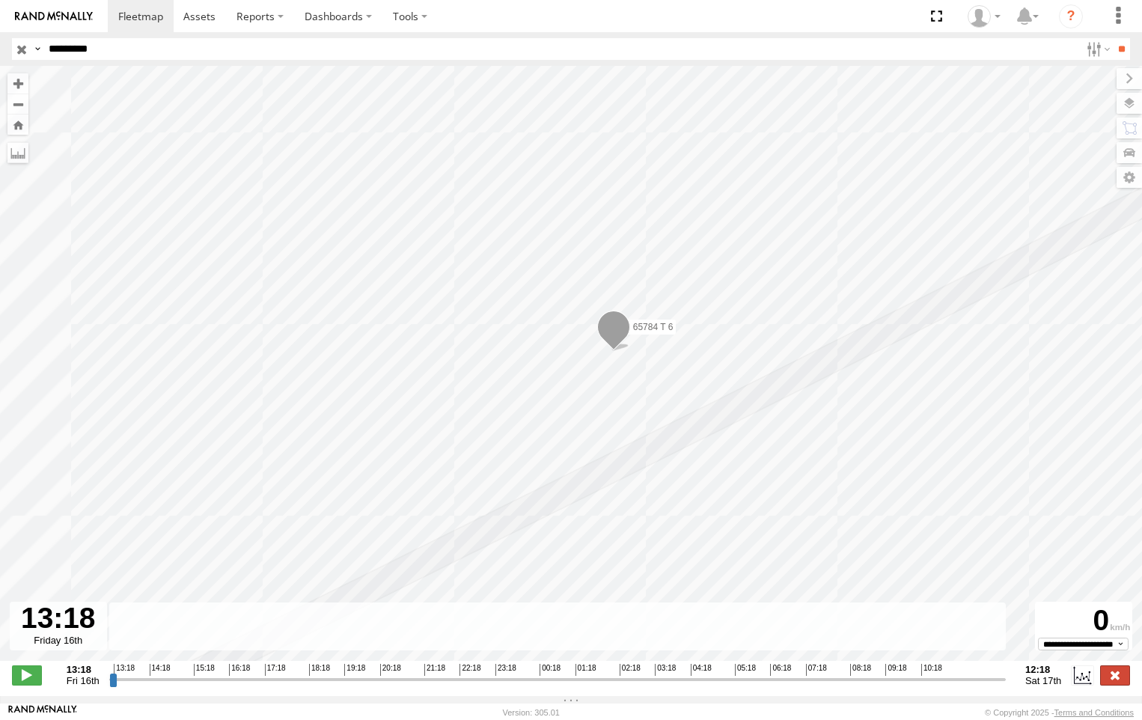
click at [1106, 675] on label at bounding box center [1115, 674] width 30 height 19
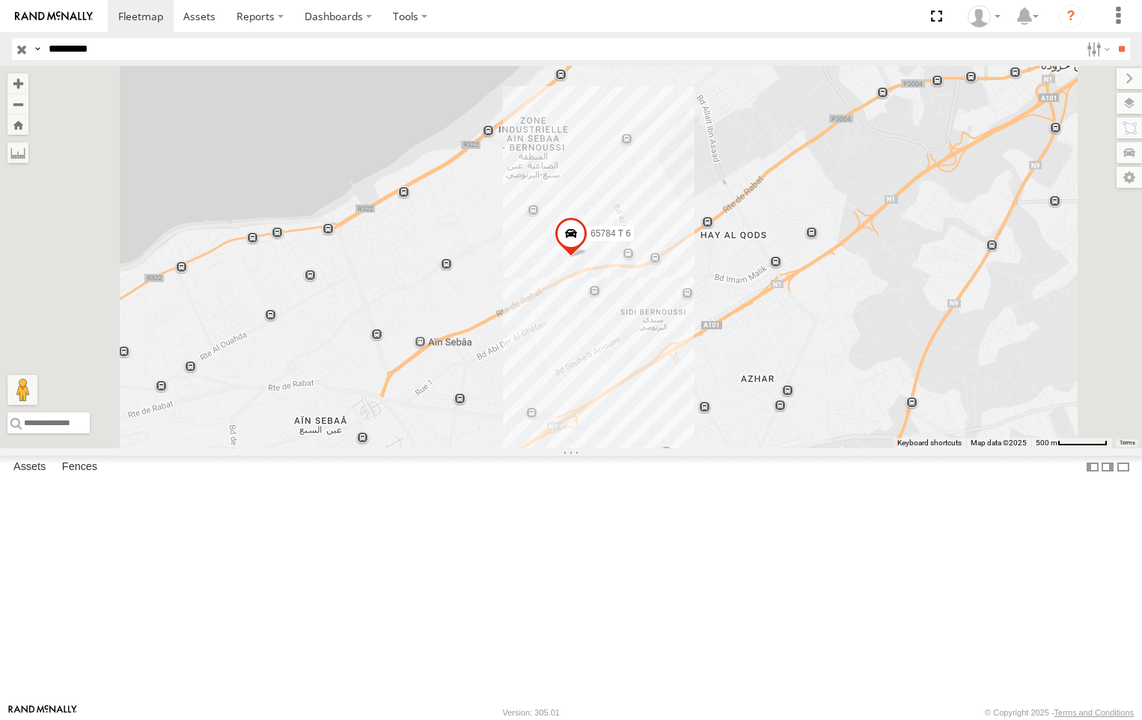
click at [21, 51] on input "button" at bounding box center [21, 49] width 19 height 22
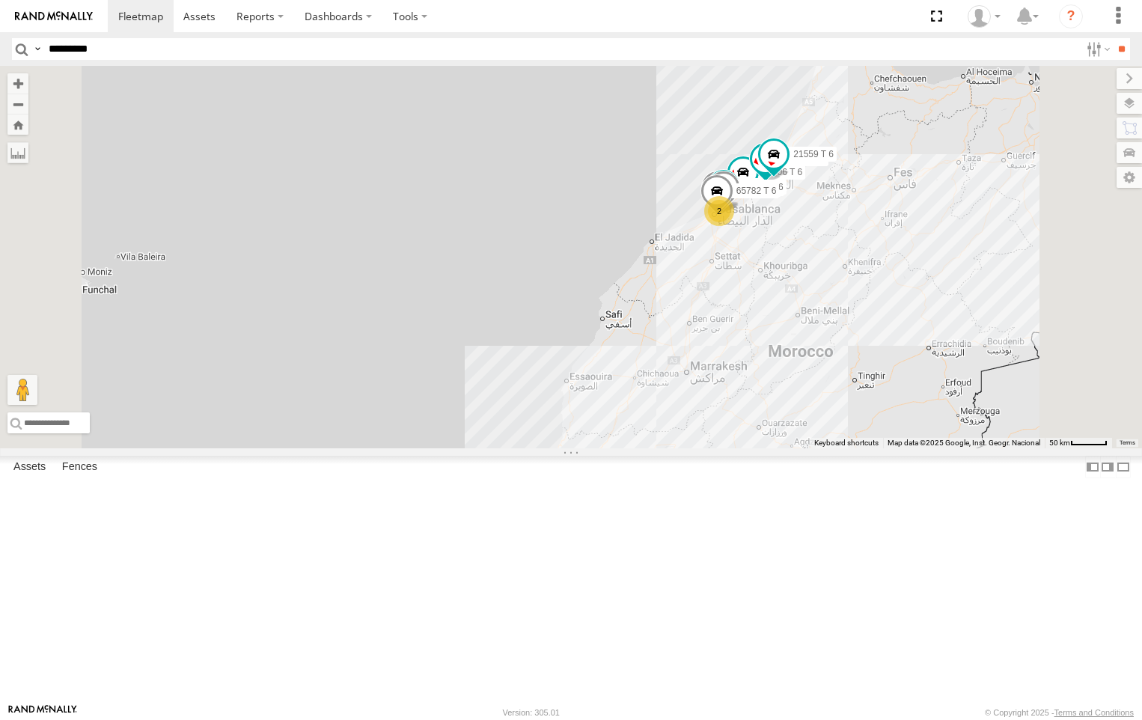
drag, startPoint x: 910, startPoint y: 194, endPoint x: 895, endPoint y: 403, distance: 209.2
click at [895, 403] on div "65917 T 6 42662 T 6 64724 T 6 65918 T 6 65938 T 6 65916 T 6 58706 T 6 65680 T 6…" at bounding box center [571, 257] width 1142 height 382
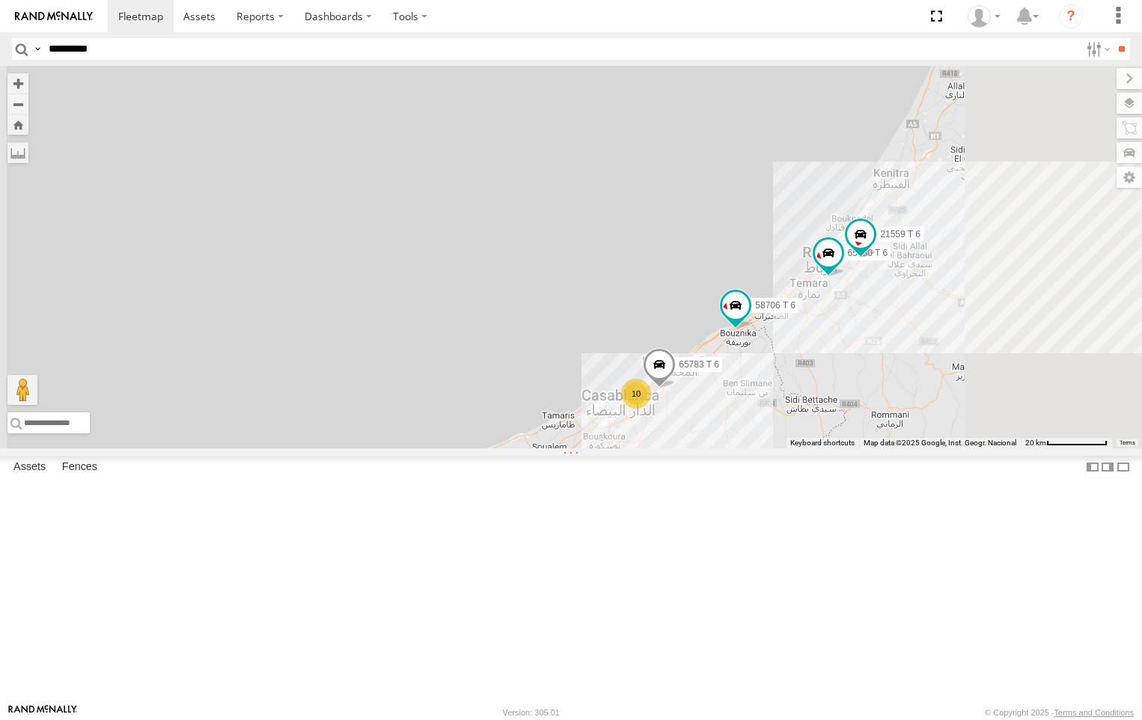
drag, startPoint x: 855, startPoint y: 572, endPoint x: 860, endPoint y: 532, distance: 40.6
click at [860, 448] on div "58706 T 6 65680 T 6 65783 T 6 21559 T 6 58707 T 6 10" at bounding box center [571, 257] width 1142 height 382
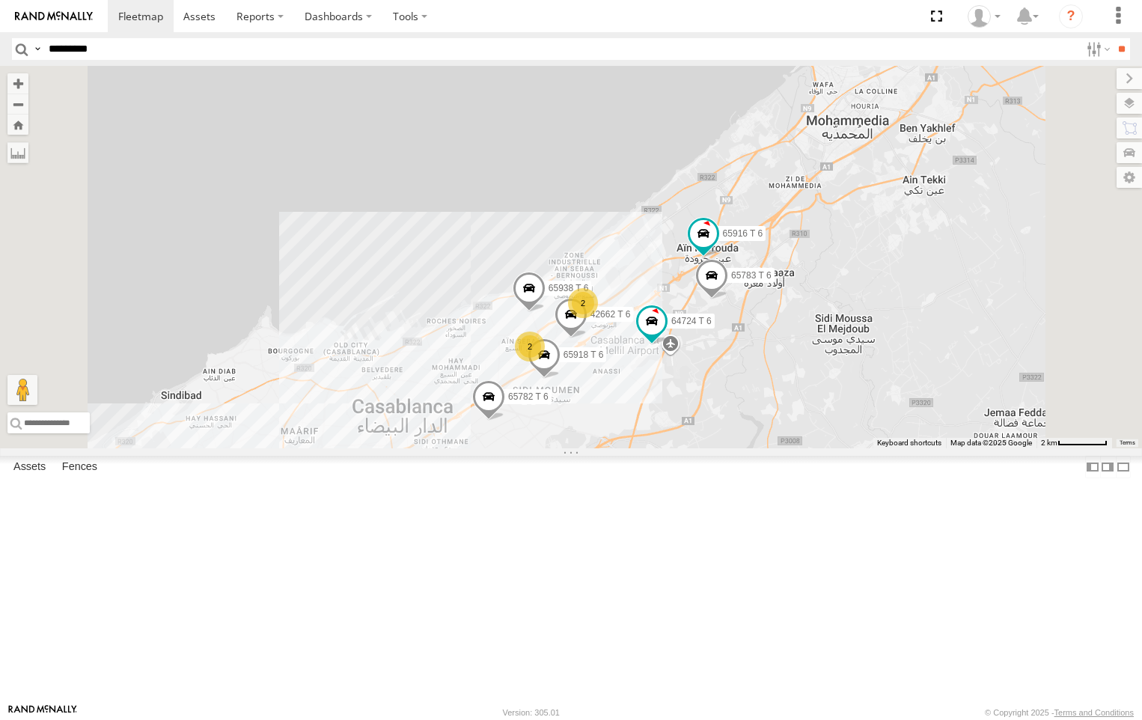
drag, startPoint x: 895, startPoint y: 345, endPoint x: 836, endPoint y: 464, distance: 133.1
click at [836, 448] on div "58706 T 6 65680 T 6 21559 T 6 58707 T 6 64724 T 6 65782 T 6 2 42662 T 6 65918 T…" at bounding box center [571, 257] width 1142 height 382
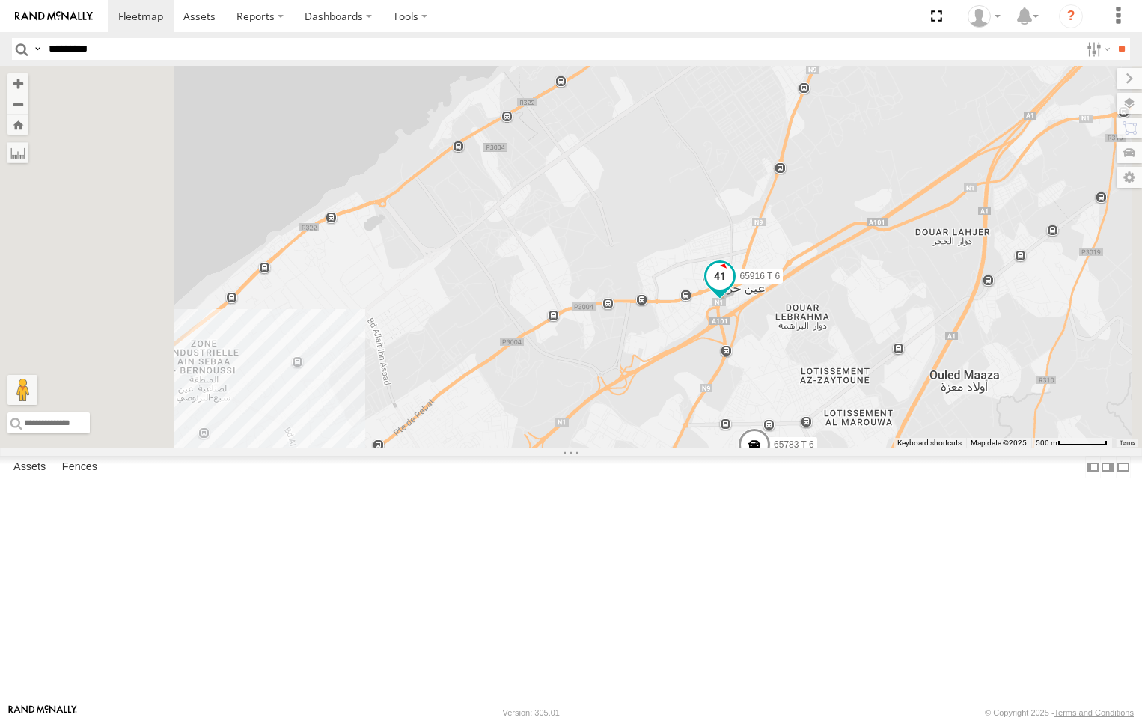
click at [733, 289] on span at bounding box center [719, 275] width 27 height 27
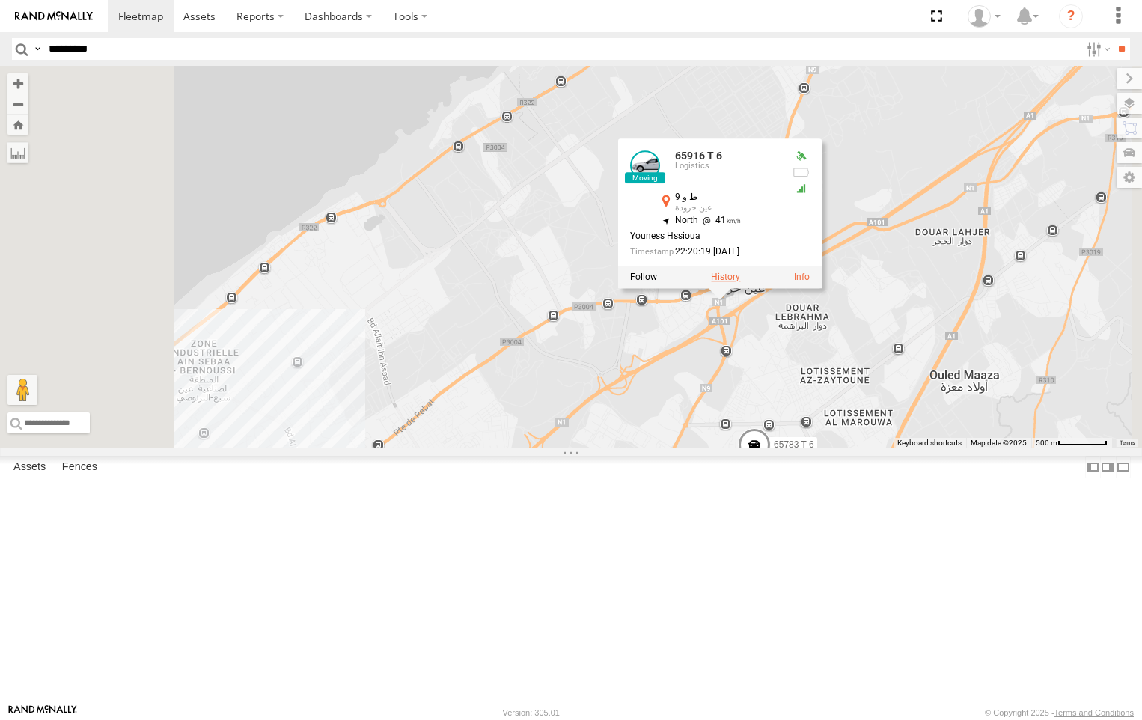
click at [740, 282] on label at bounding box center [725, 277] width 29 height 10
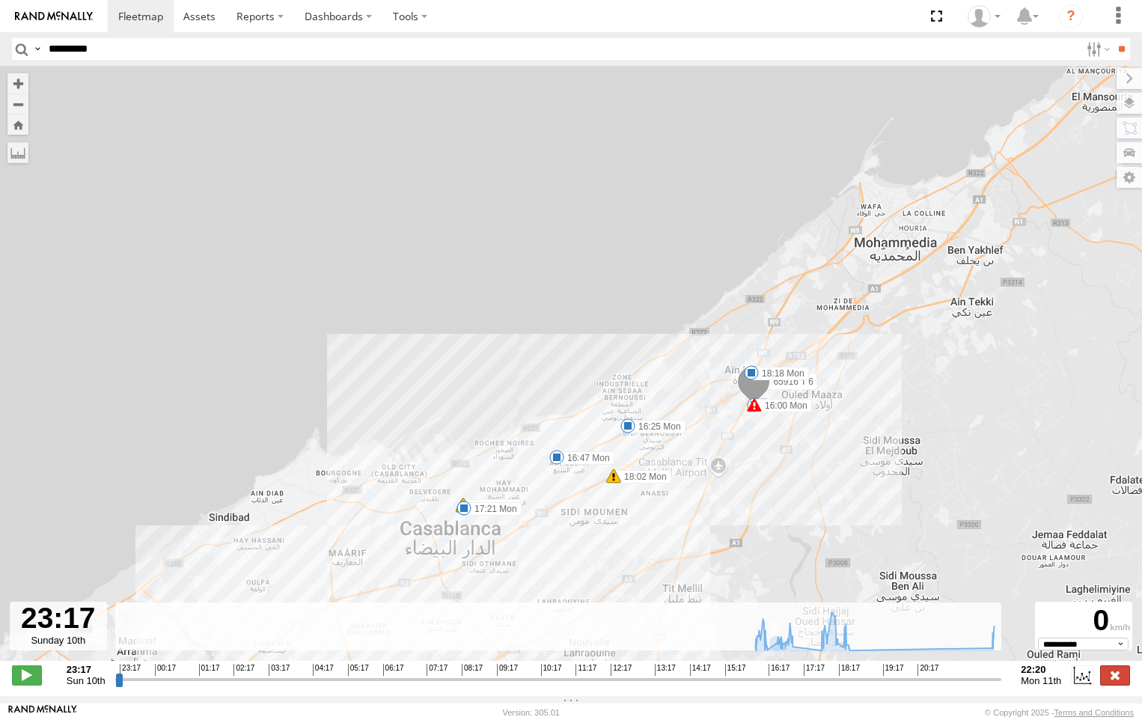
click at [1113, 678] on label at bounding box center [1115, 674] width 30 height 19
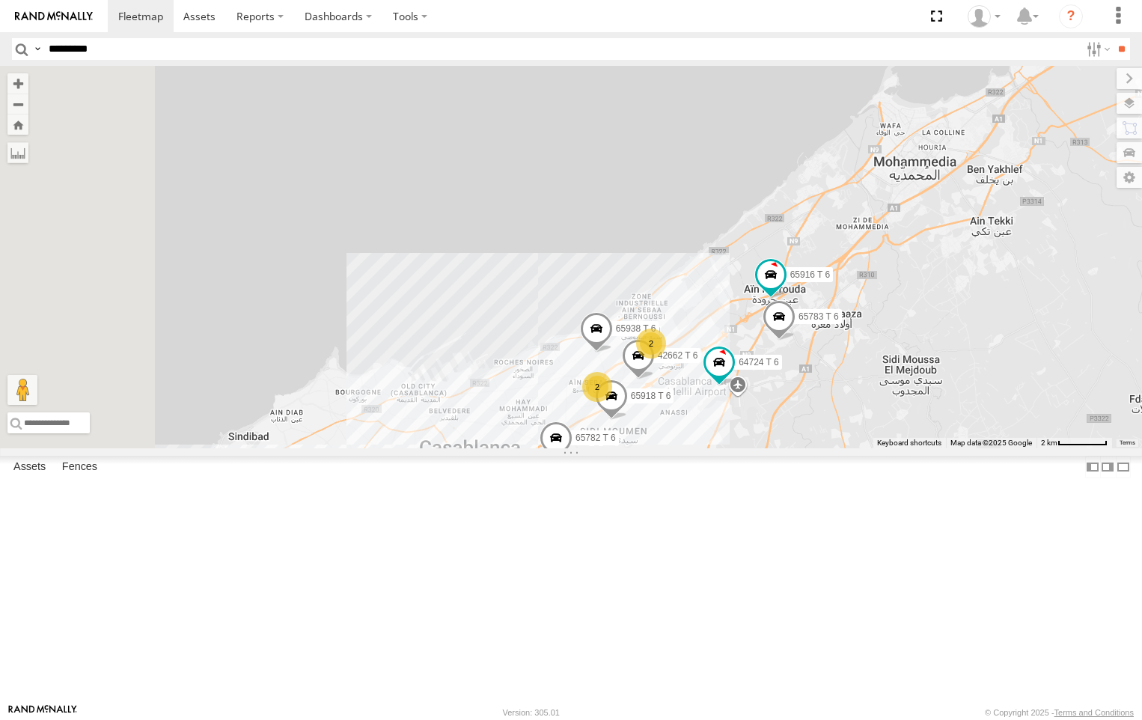
drag, startPoint x: 639, startPoint y: 609, endPoint x: 852, endPoint y: 482, distance: 247.9
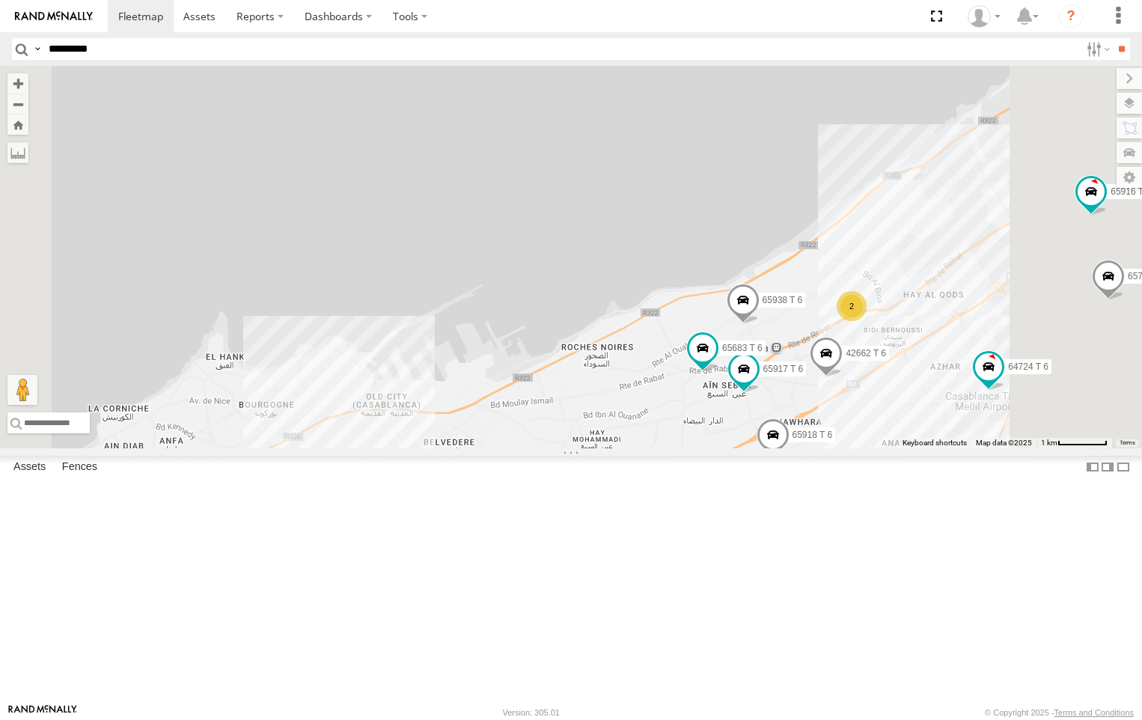
drag, startPoint x: 961, startPoint y: 440, endPoint x: 916, endPoint y: 536, distance: 105.7
click at [916, 448] on div "42662 T 6 64724 T 6 65918 T 6 65938 T 6 65916 T 6 65783 T 6 65782 T 6 65917 T 6…" at bounding box center [571, 257] width 1142 height 382
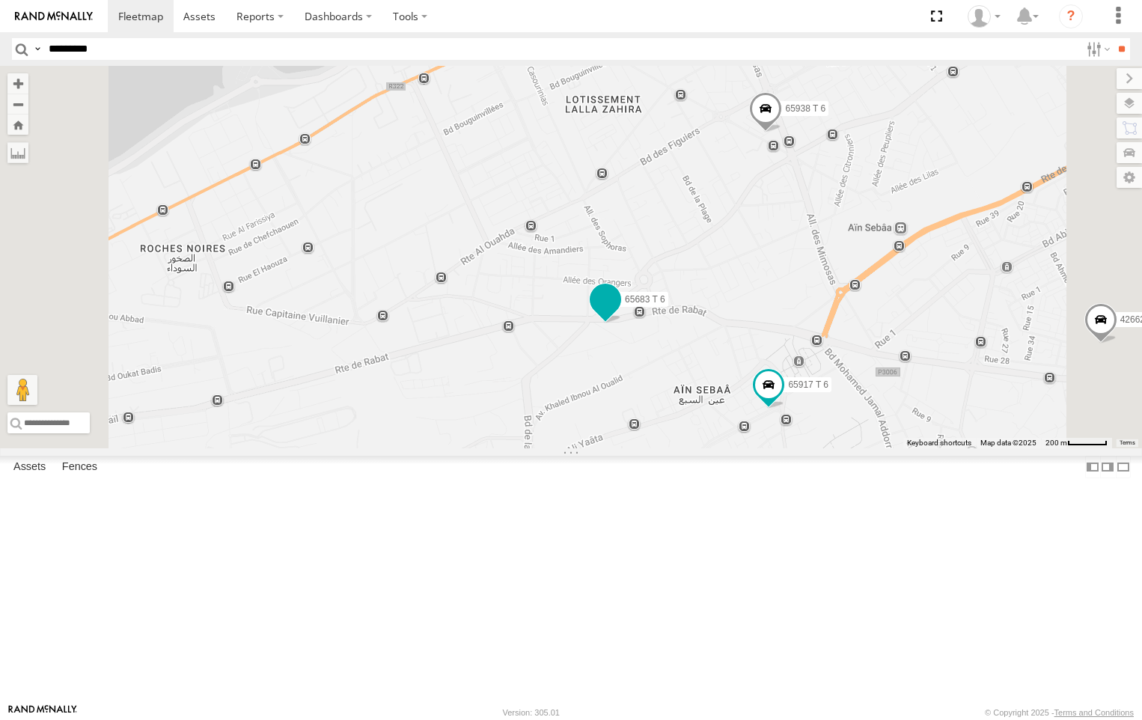
click at [619, 313] on span at bounding box center [605, 299] width 27 height 27
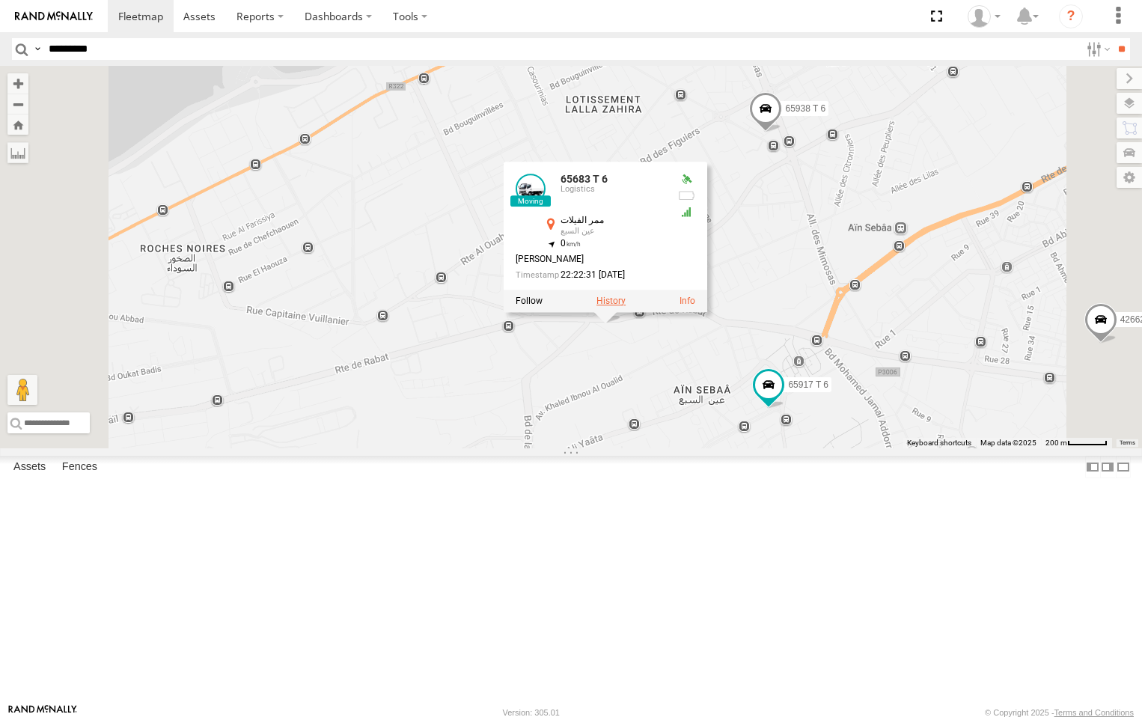
click at [625, 306] on label at bounding box center [610, 300] width 29 height 10
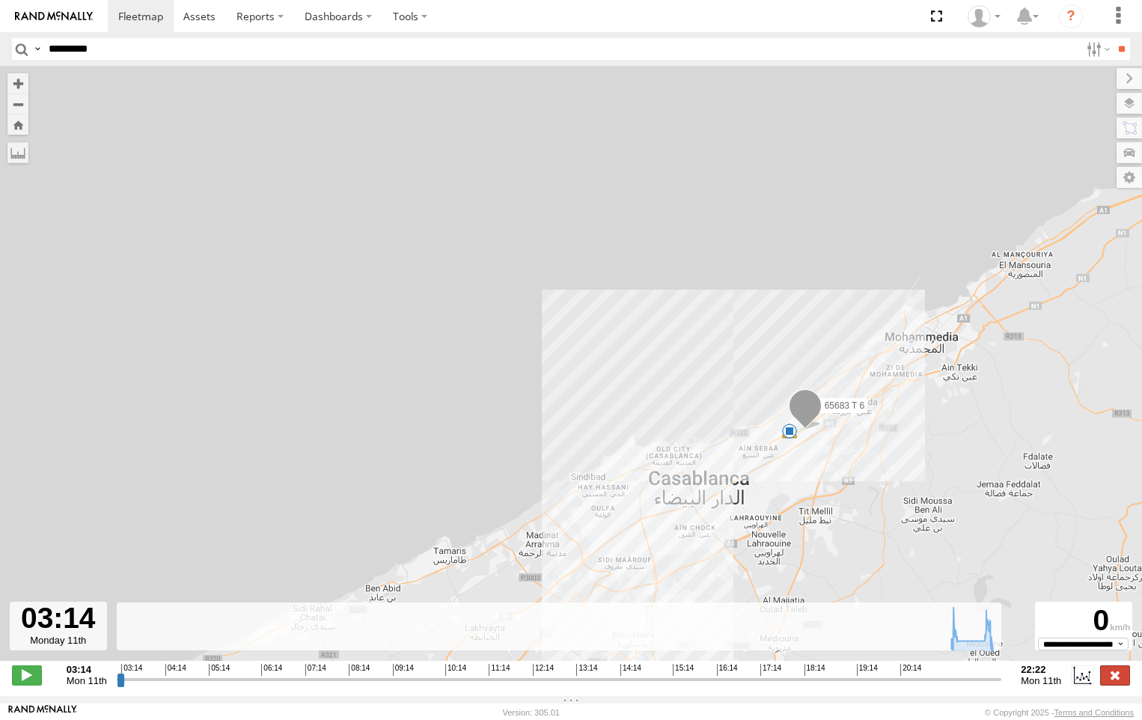
click at [1123, 678] on label at bounding box center [1115, 674] width 30 height 19
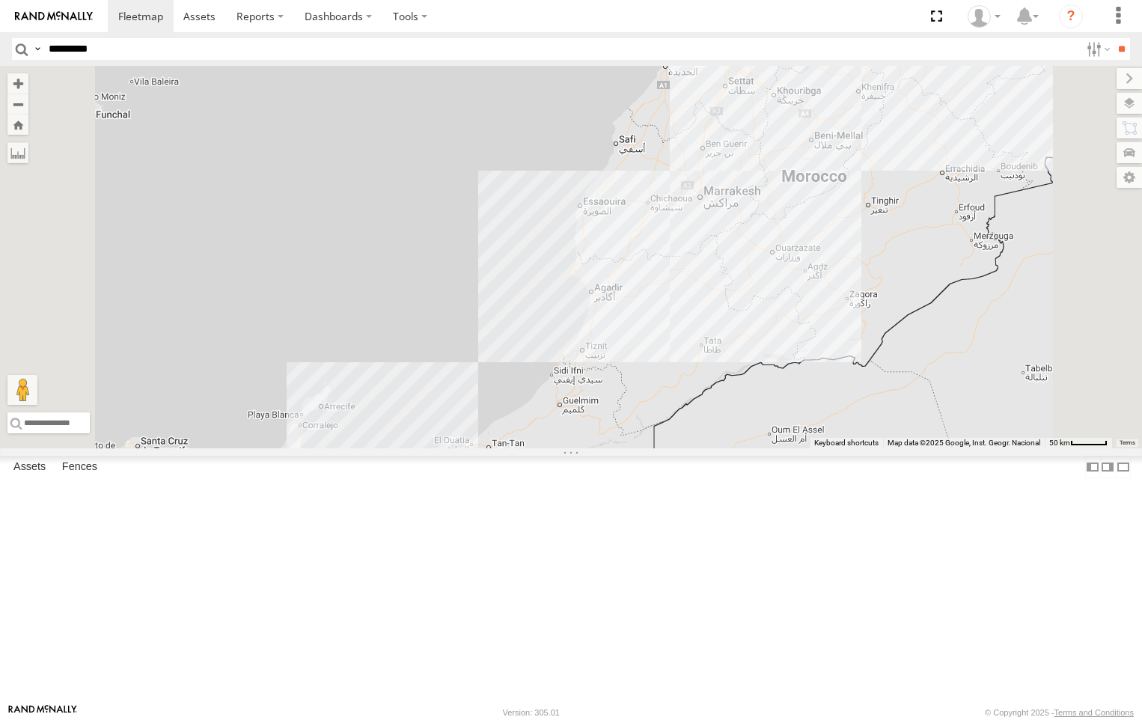
click at [0, 0] on div "65916 T 6" at bounding box center [0, 0] width 0 height 0
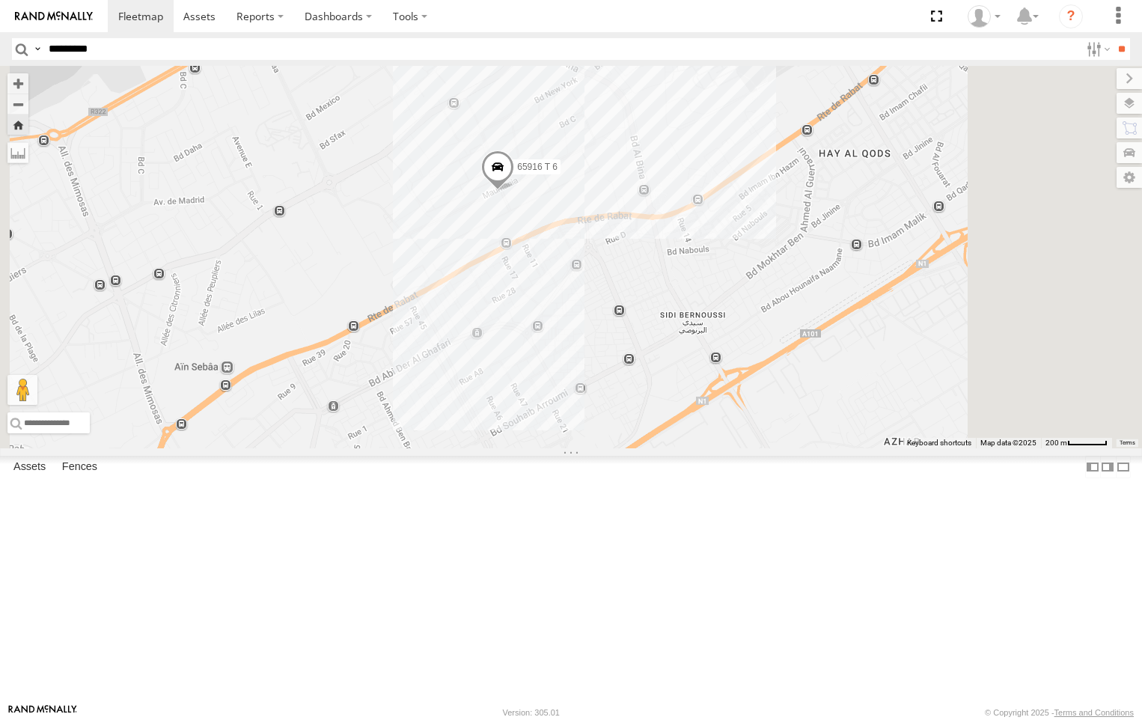
click at [514, 190] on span at bounding box center [497, 170] width 33 height 40
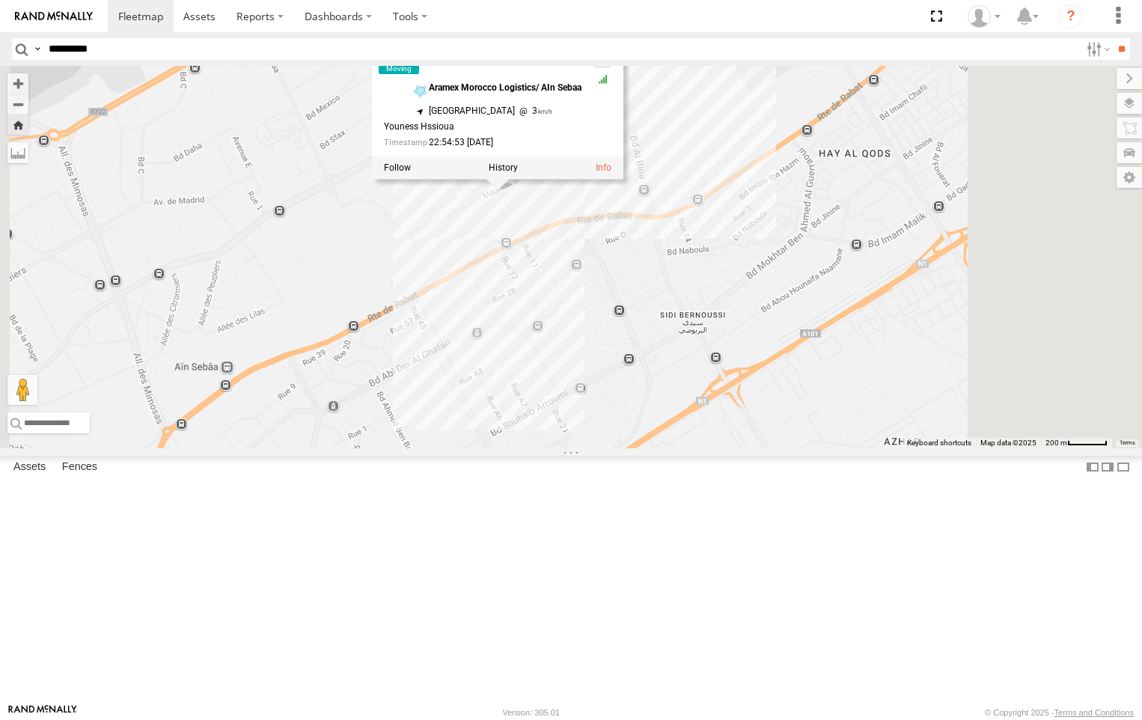
click at [623, 179] on div at bounding box center [497, 167] width 251 height 22
click at [518, 173] on label at bounding box center [502, 167] width 29 height 10
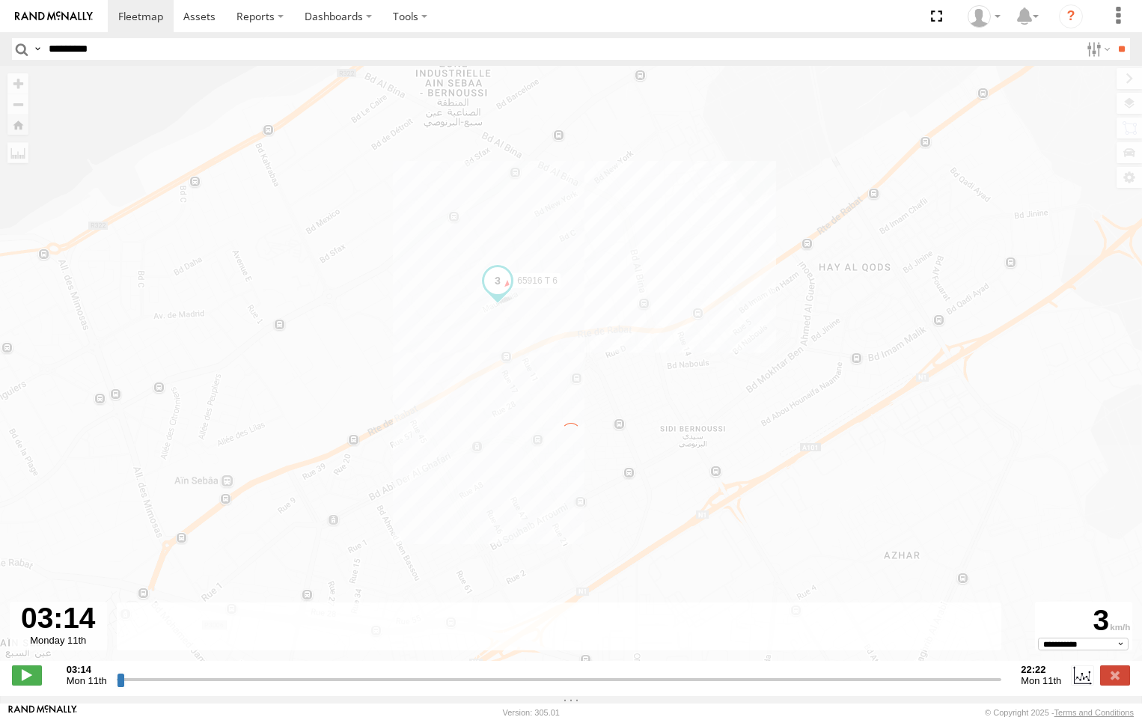
type input "**********"
